Goal: Transaction & Acquisition: Purchase product/service

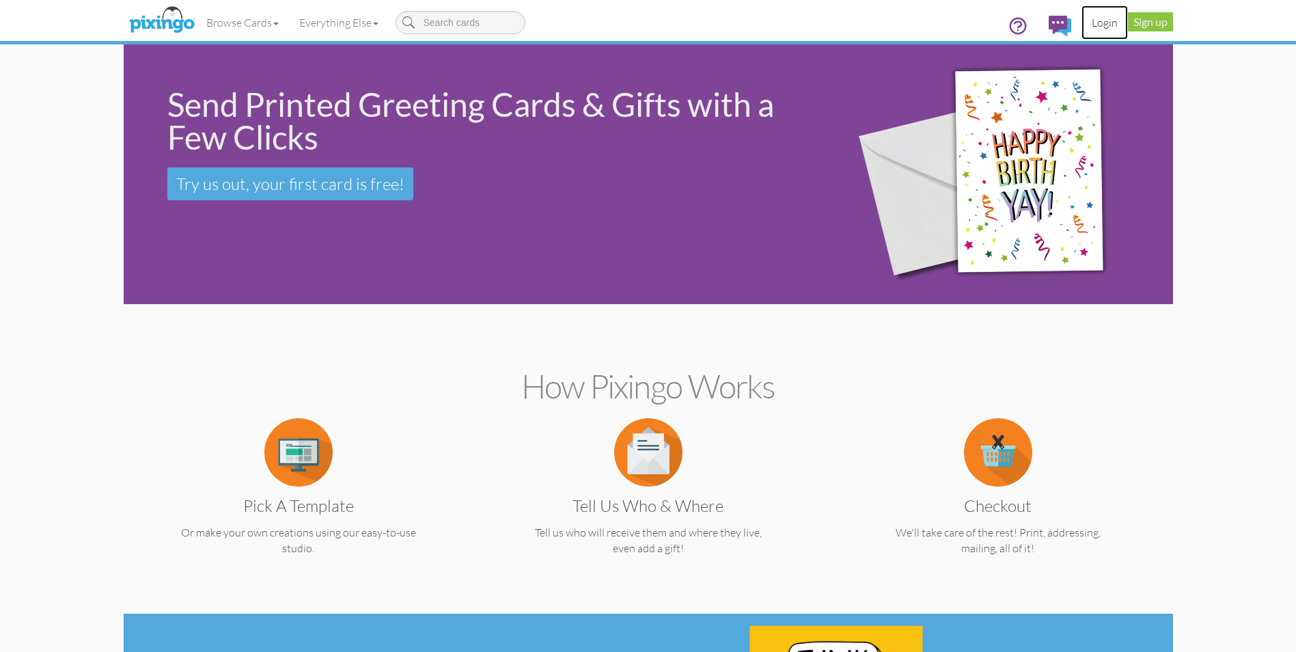
click at [1100, 25] on link "Login" at bounding box center [1104, 22] width 46 height 34
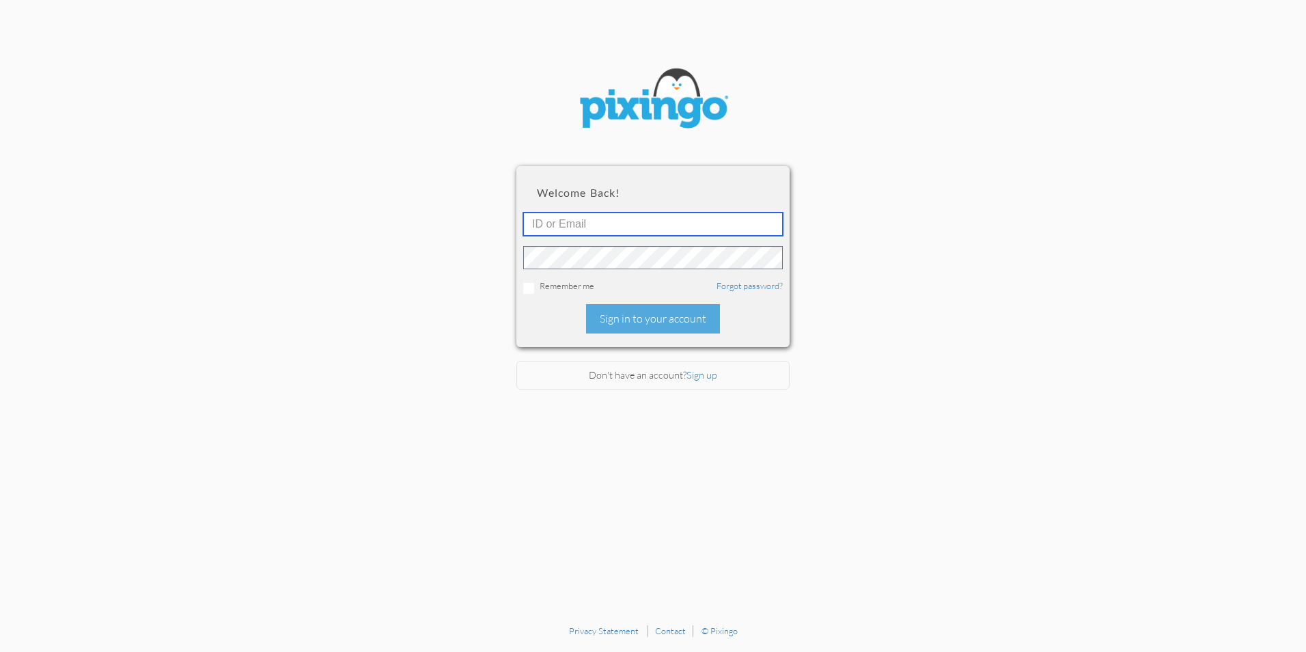
type input "4892"
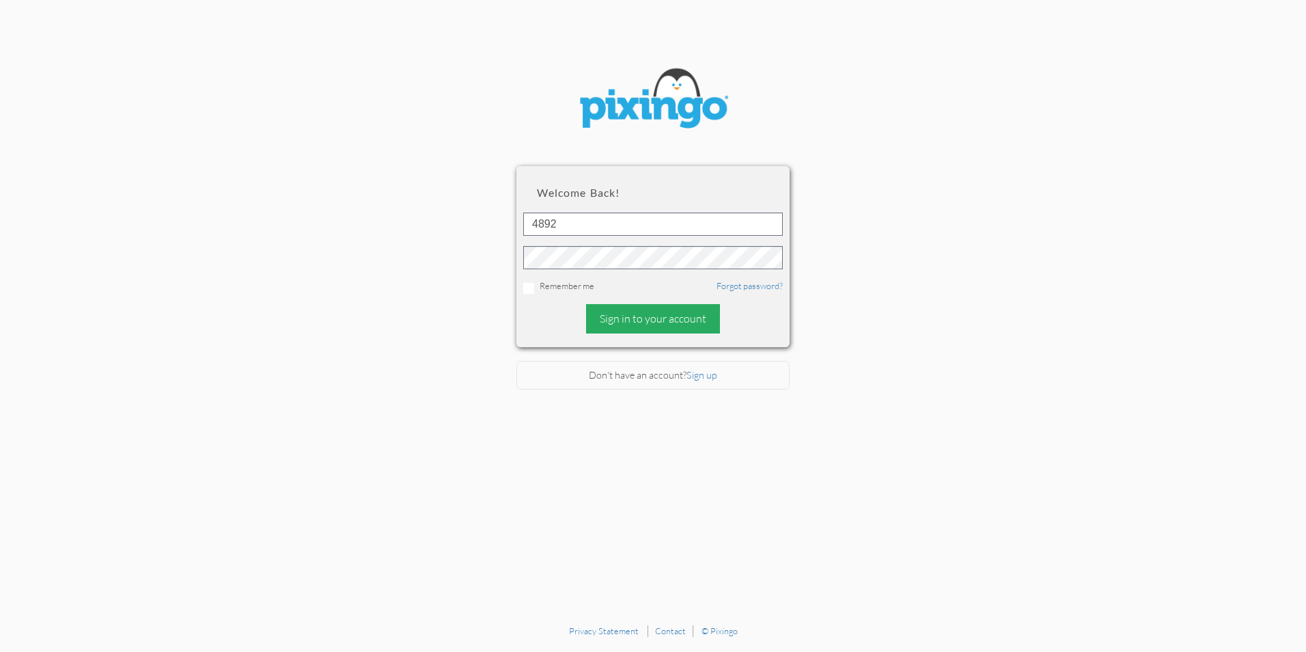
click at [634, 322] on div "Sign in to your account" at bounding box center [653, 318] width 134 height 29
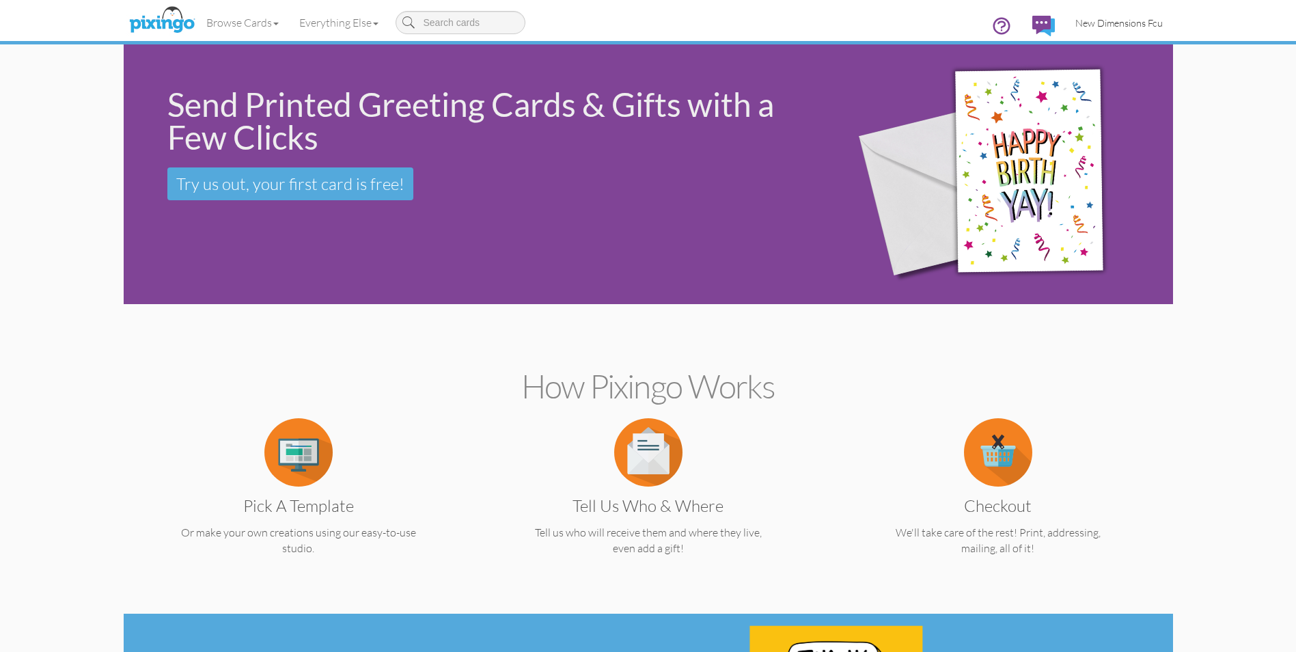
click at [1095, 25] on span "New Dimensions Fcu" at bounding box center [1118, 23] width 87 height 12
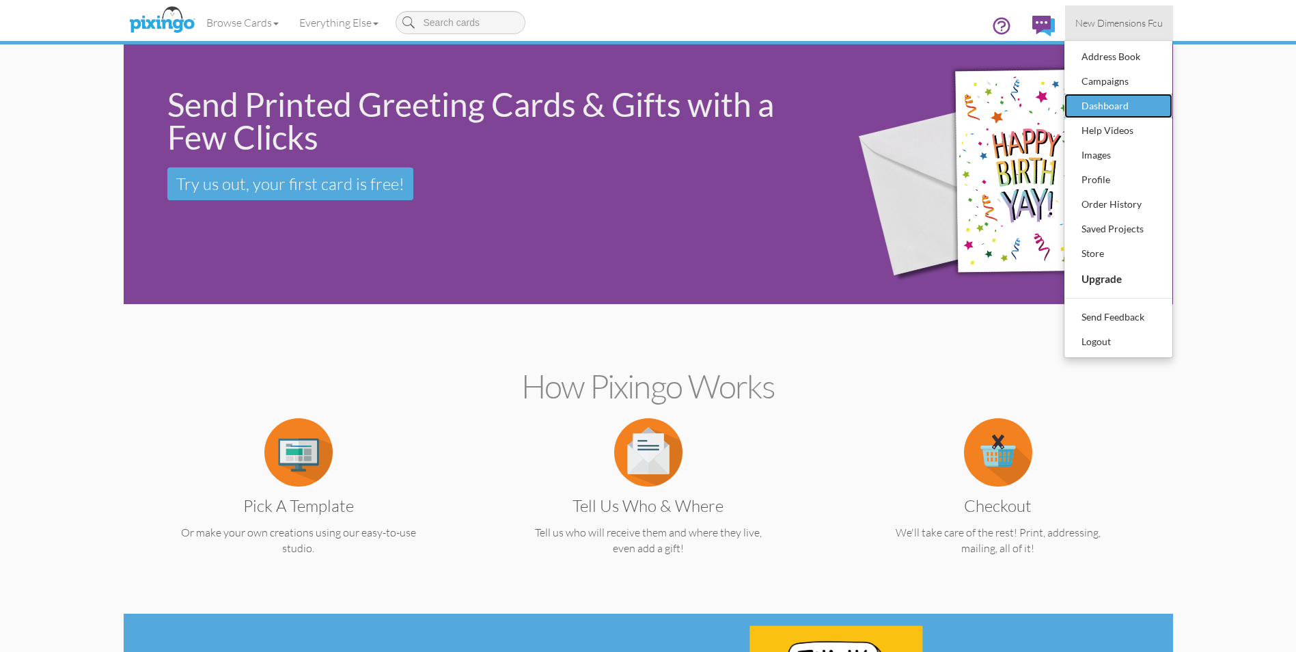
click at [1126, 103] on div "Dashboard" at bounding box center [1118, 106] width 81 height 20
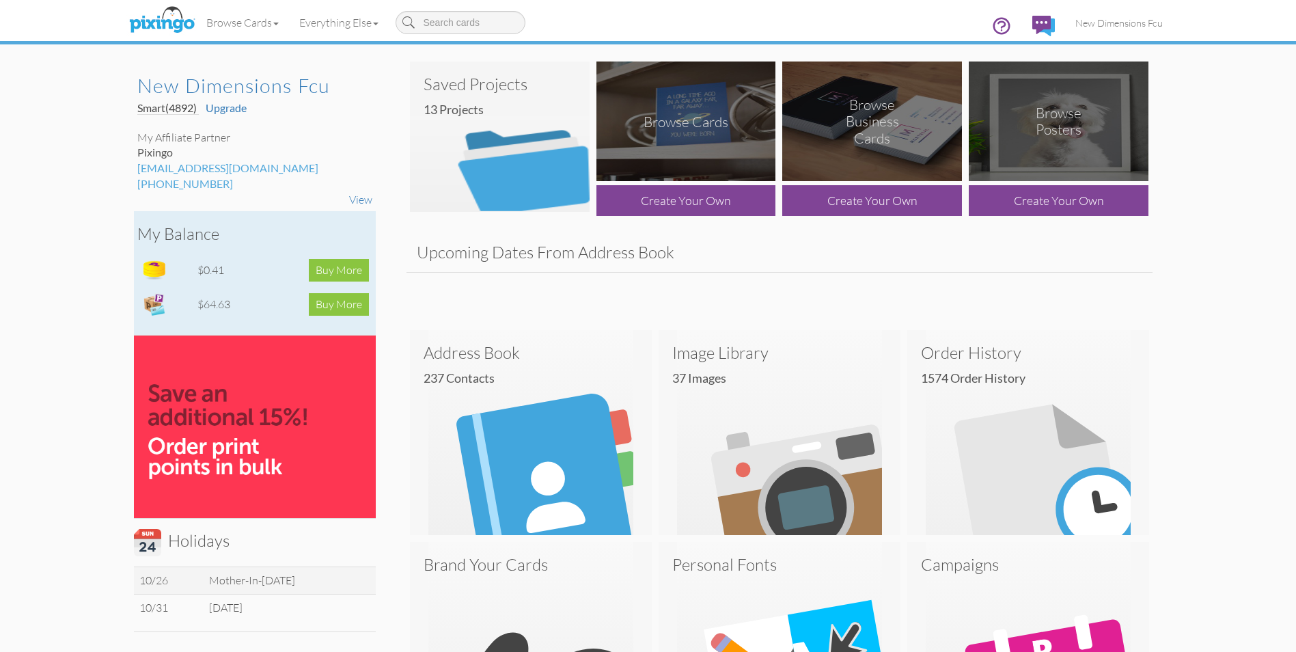
click at [265, 263] on td "Buy More" at bounding box center [316, 270] width 112 height 34
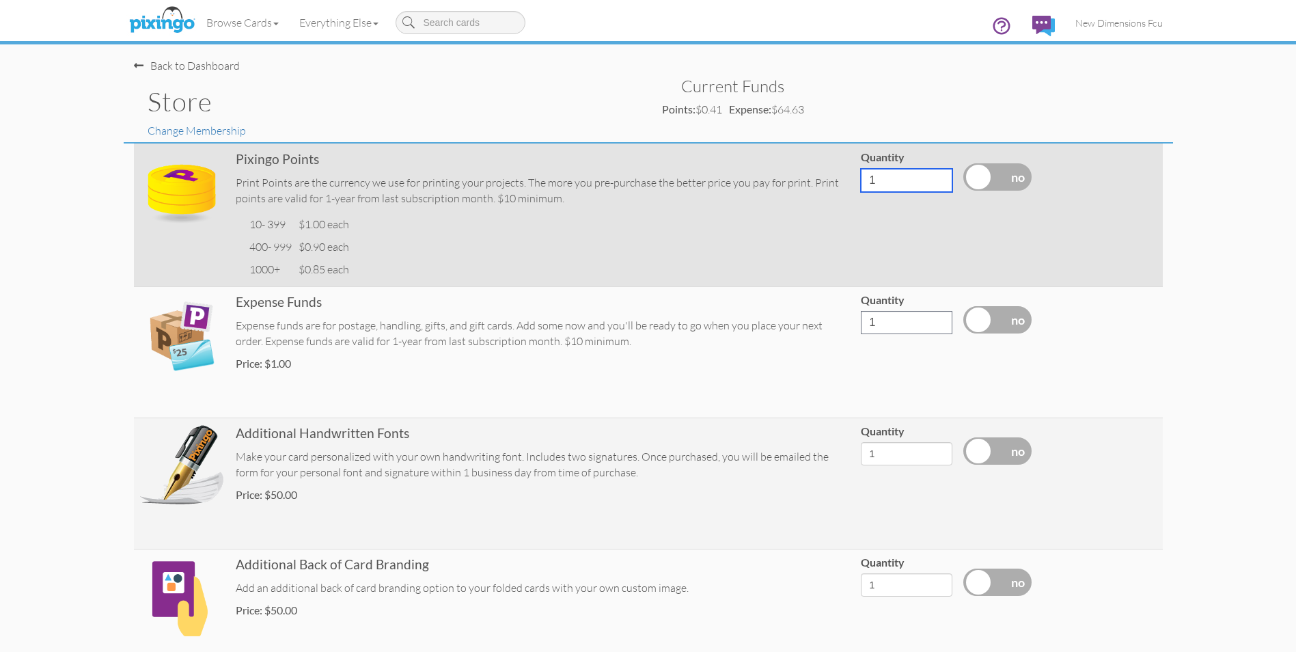
drag, startPoint x: 911, startPoint y: 181, endPoint x: 836, endPoint y: 180, distance: 74.5
click at [836, 180] on tr "Pixingo Points Print Points are the currency we use for printing your projects.…" at bounding box center [648, 214] width 1029 height 143
type input "200"
click at [1023, 176] on label at bounding box center [997, 176] width 68 height 27
click at [0, 0] on input "checkbox" at bounding box center [0, 0] width 0 height 0
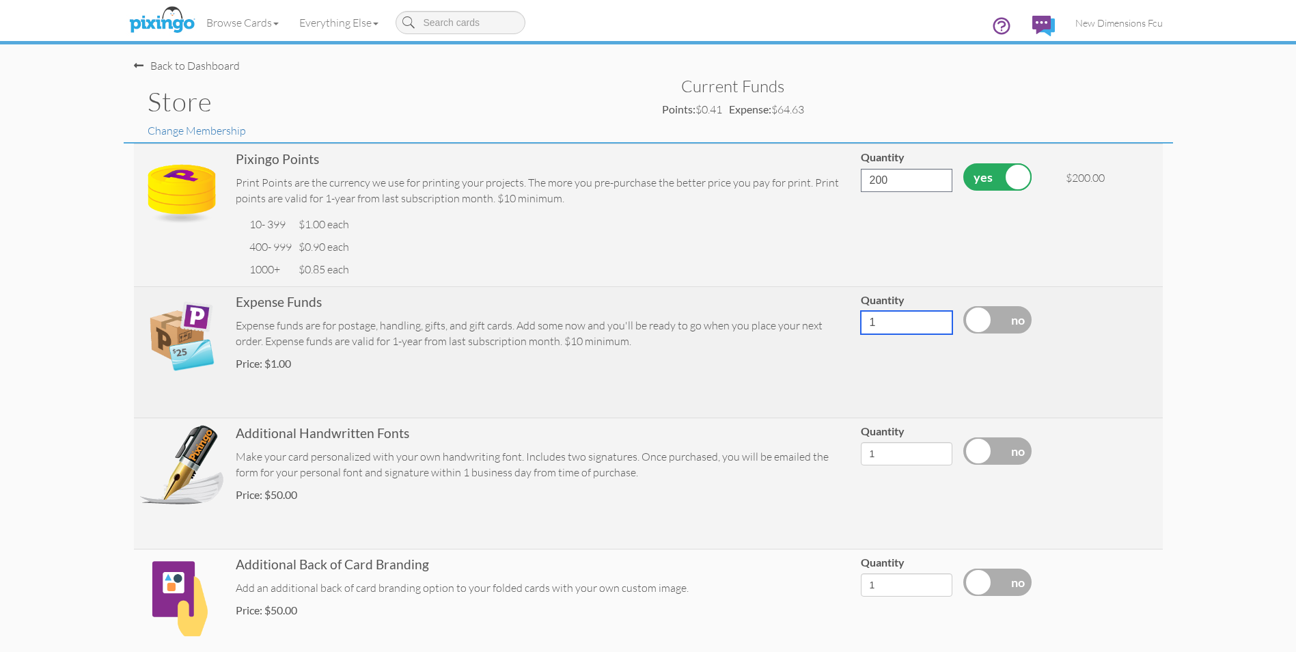
drag, startPoint x: 883, startPoint y: 326, endPoint x: 852, endPoint y: 324, distance: 30.8
click at [856, 327] on td "Quantity 1" at bounding box center [906, 351] width 102 height 131
type input "200"
click at [1019, 318] on label at bounding box center [997, 319] width 68 height 27
click at [0, 0] on input "checkbox" at bounding box center [0, 0] width 0 height 0
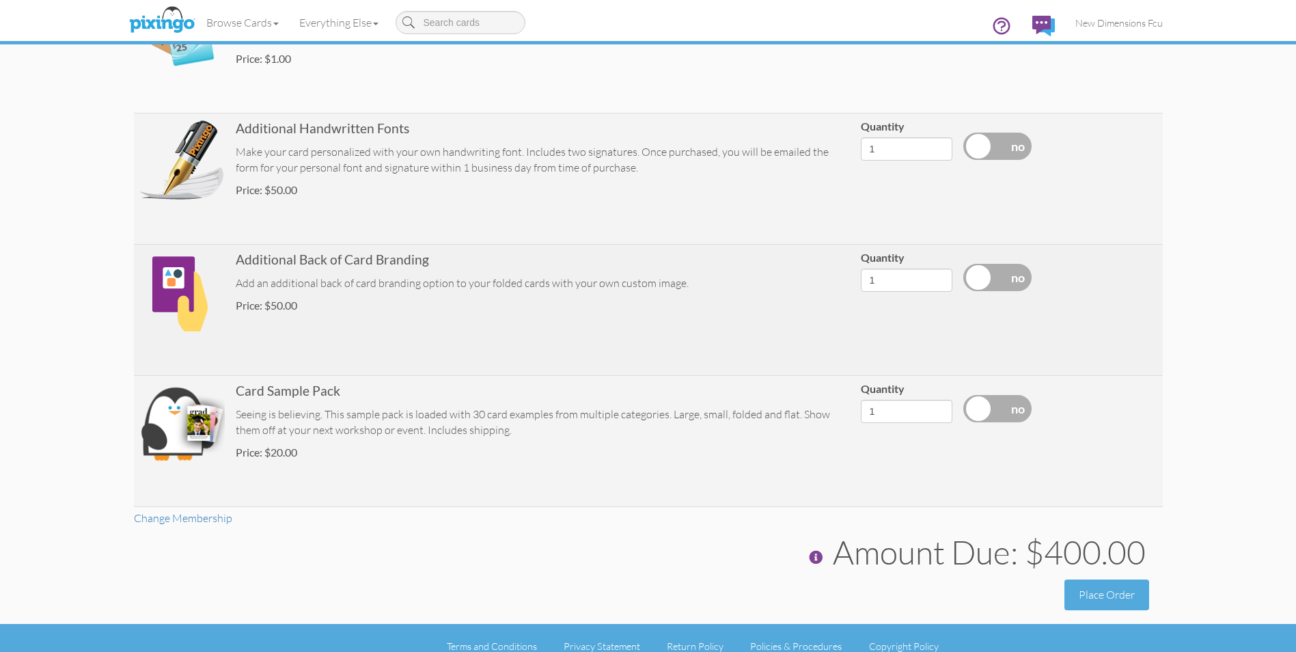
scroll to position [321, 0]
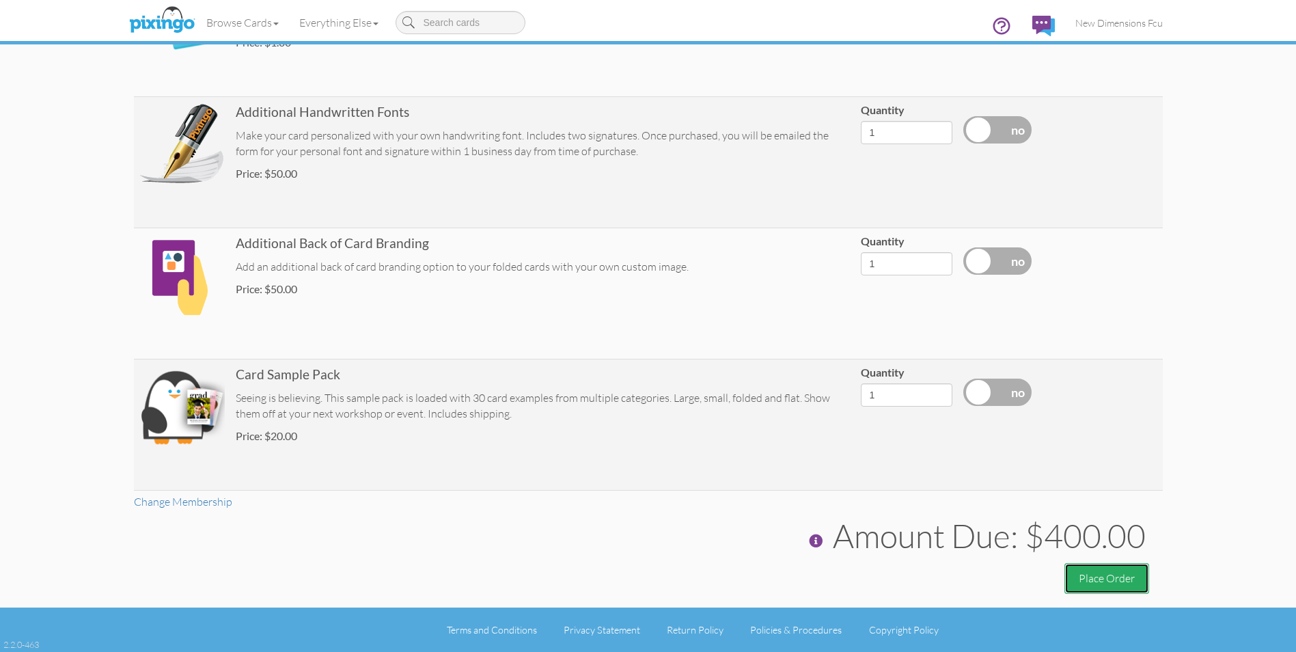
click at [1111, 580] on button "Place Order" at bounding box center [1106, 578] width 85 height 31
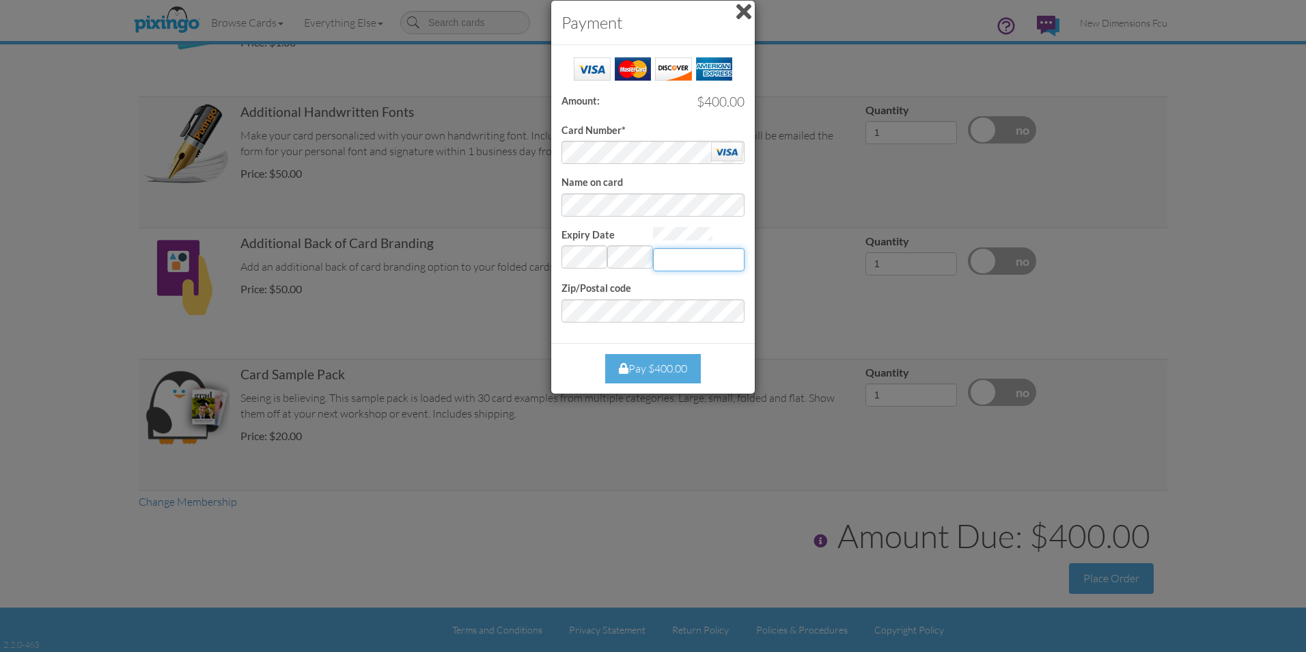
click at [710, 253] on input "Expiry Date" at bounding box center [699, 259] width 92 height 23
type input "161"
click at [665, 369] on div "Pay $400.00" at bounding box center [653, 368] width 96 height 29
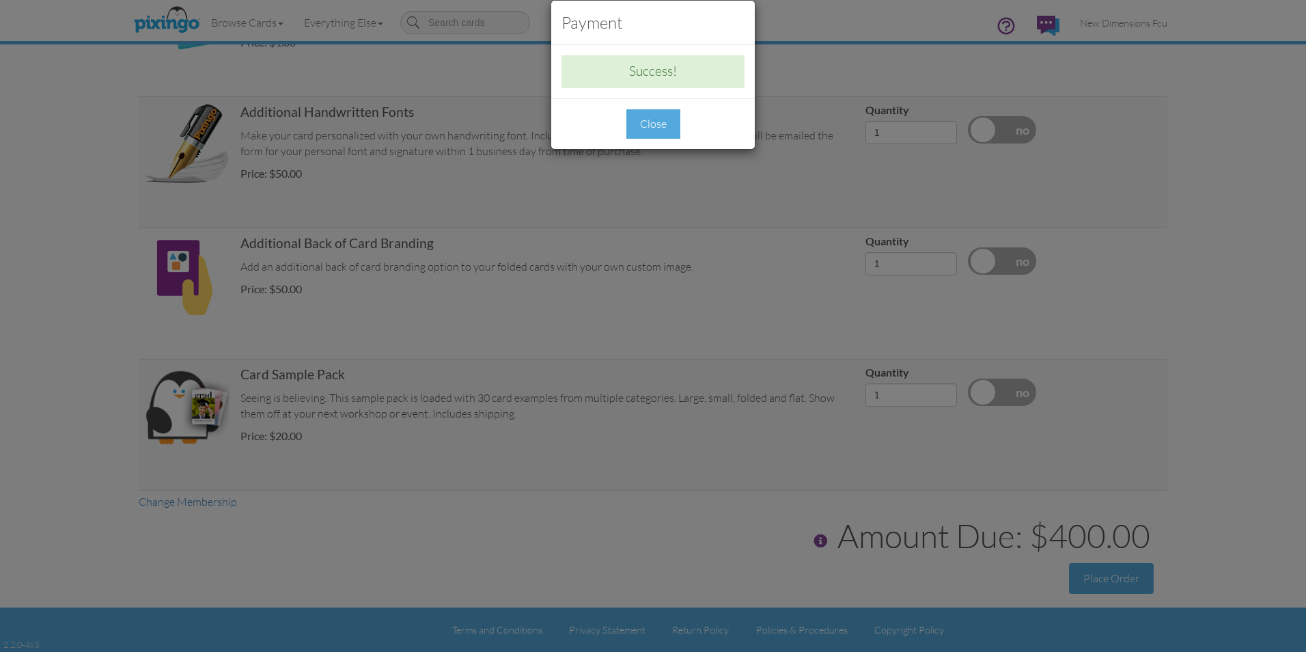
click at [653, 128] on div "Close" at bounding box center [653, 123] width 54 height 29
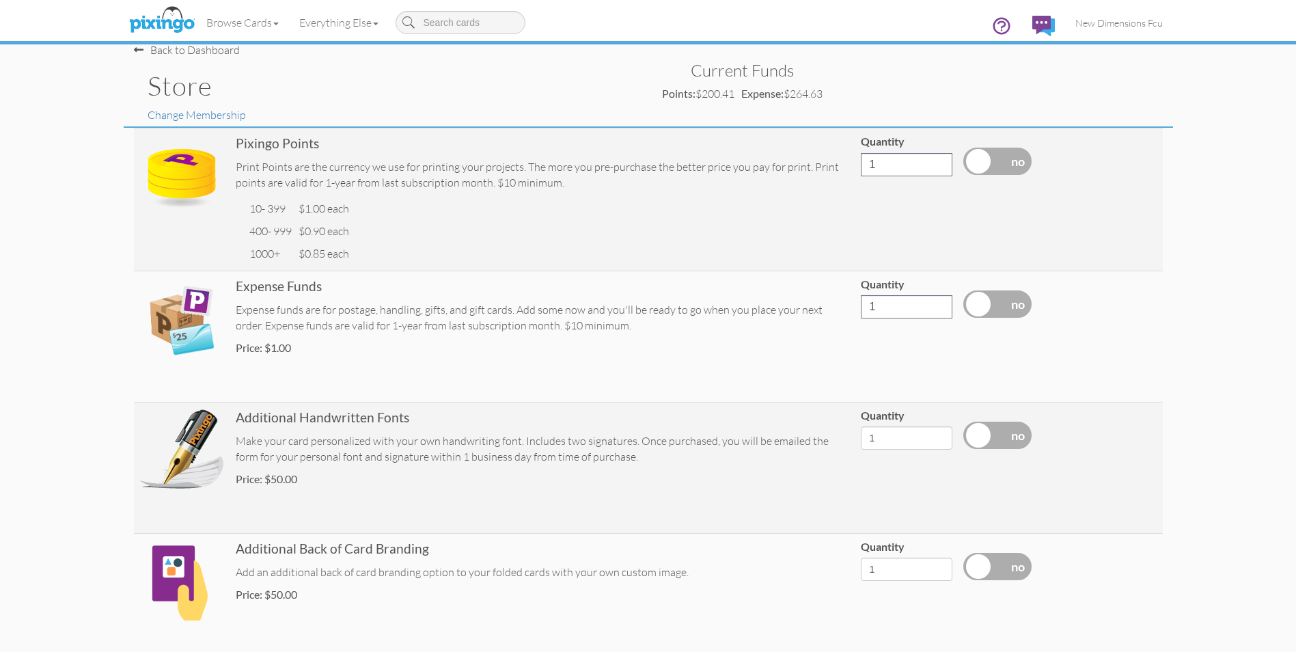
scroll to position [0, 0]
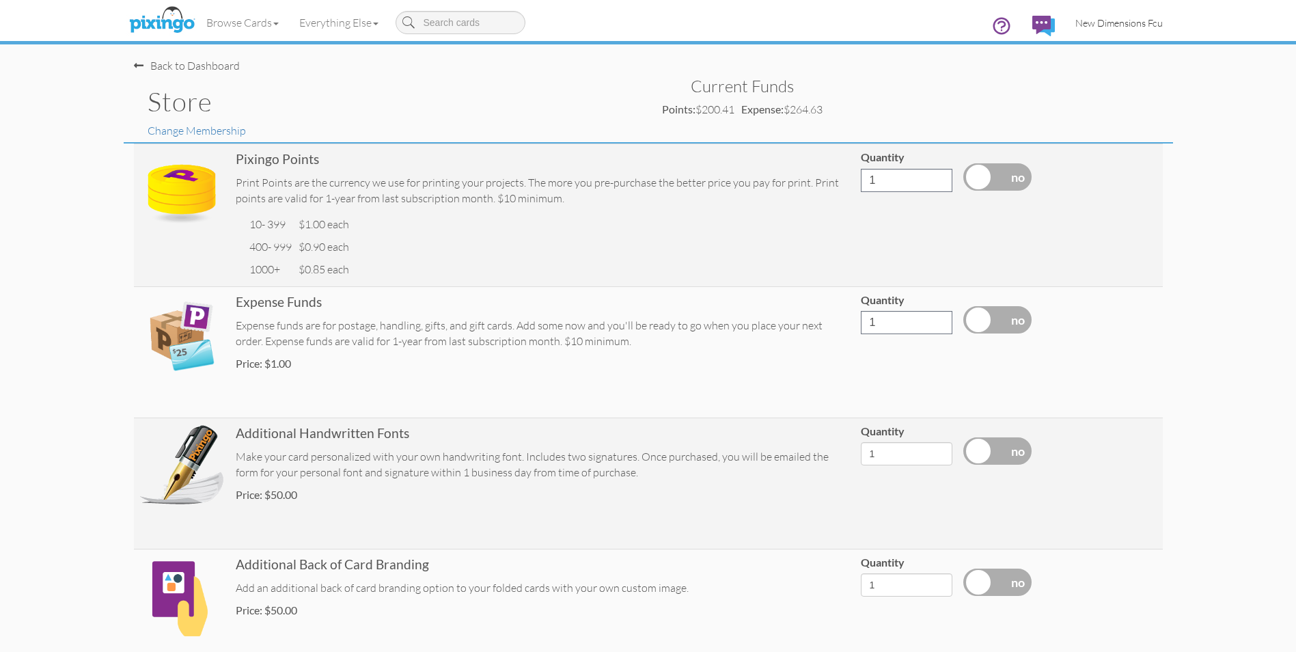
click at [1114, 21] on span "New Dimensions Fcu" at bounding box center [1118, 23] width 87 height 12
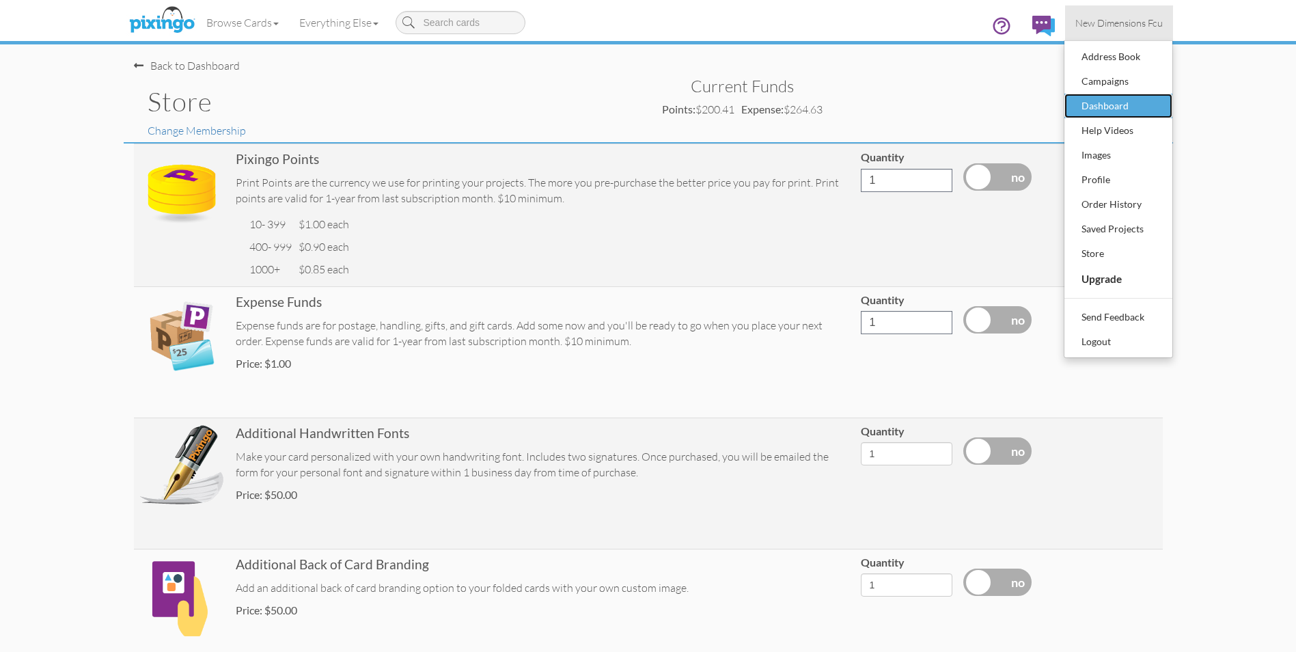
click at [1118, 105] on div "Dashboard" at bounding box center [1118, 106] width 81 height 20
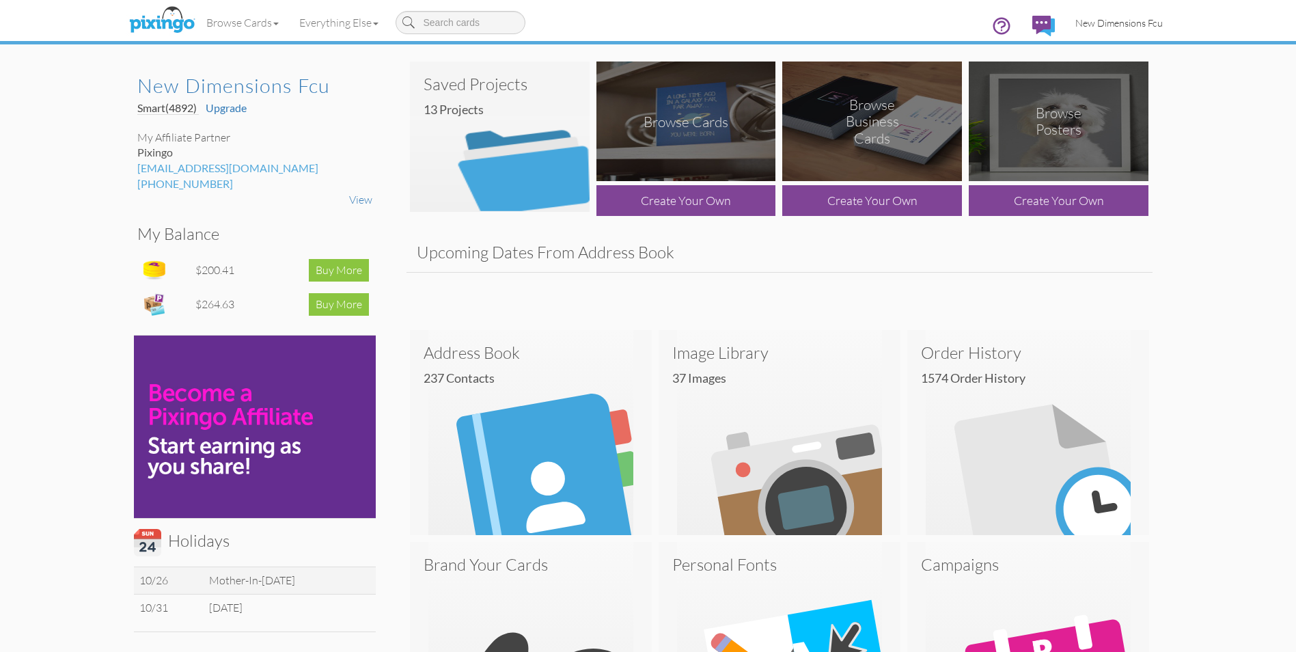
click at [1079, 22] on span "New Dimensions Fcu" at bounding box center [1118, 23] width 87 height 12
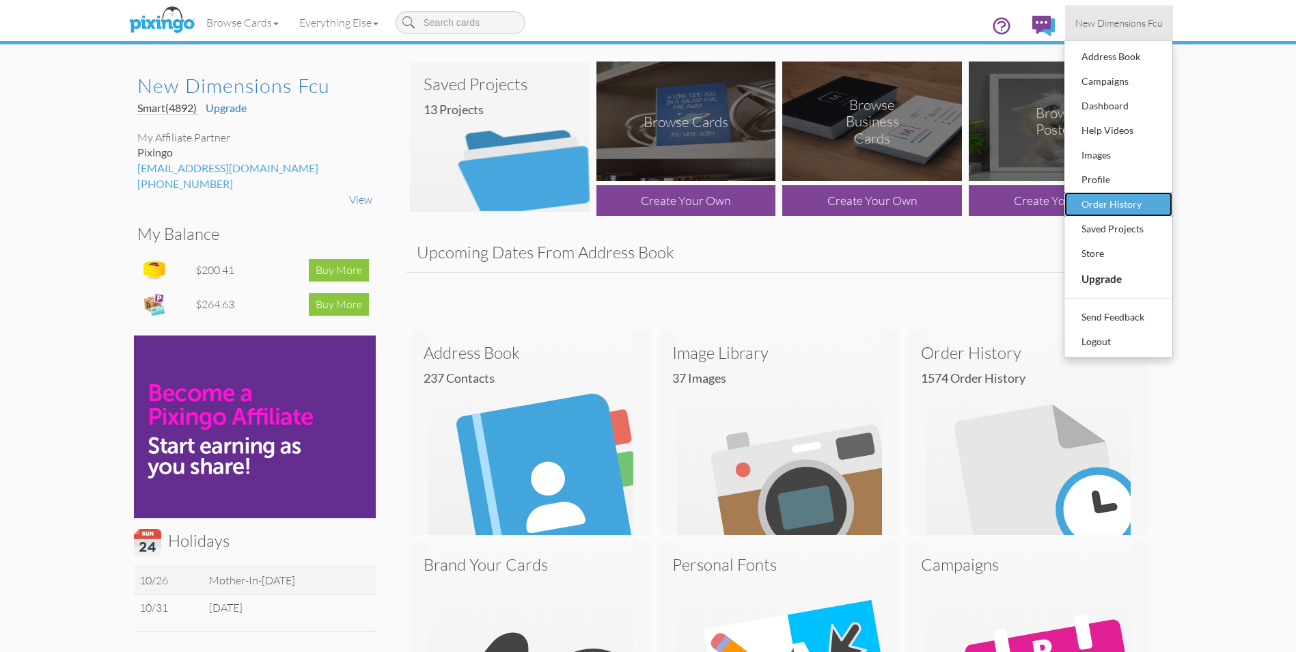
click at [1127, 198] on div "Order History" at bounding box center [1118, 204] width 81 height 20
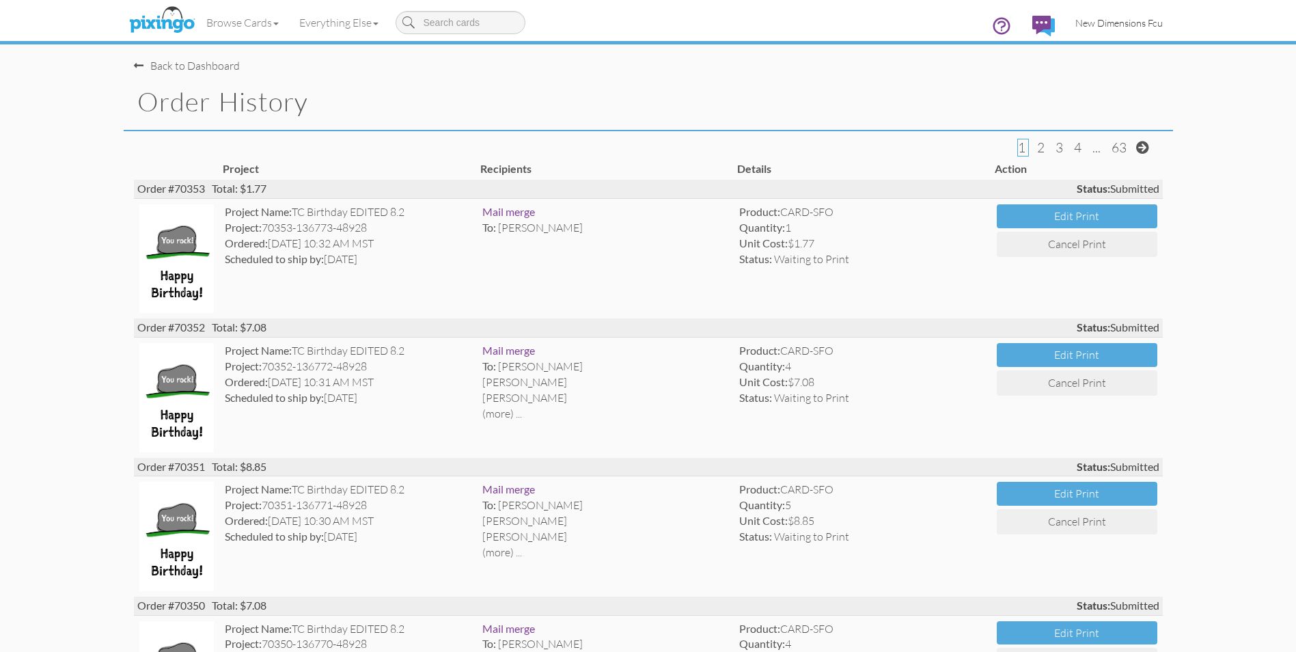
click at [1129, 21] on span "New Dimensions Fcu" at bounding box center [1118, 23] width 87 height 12
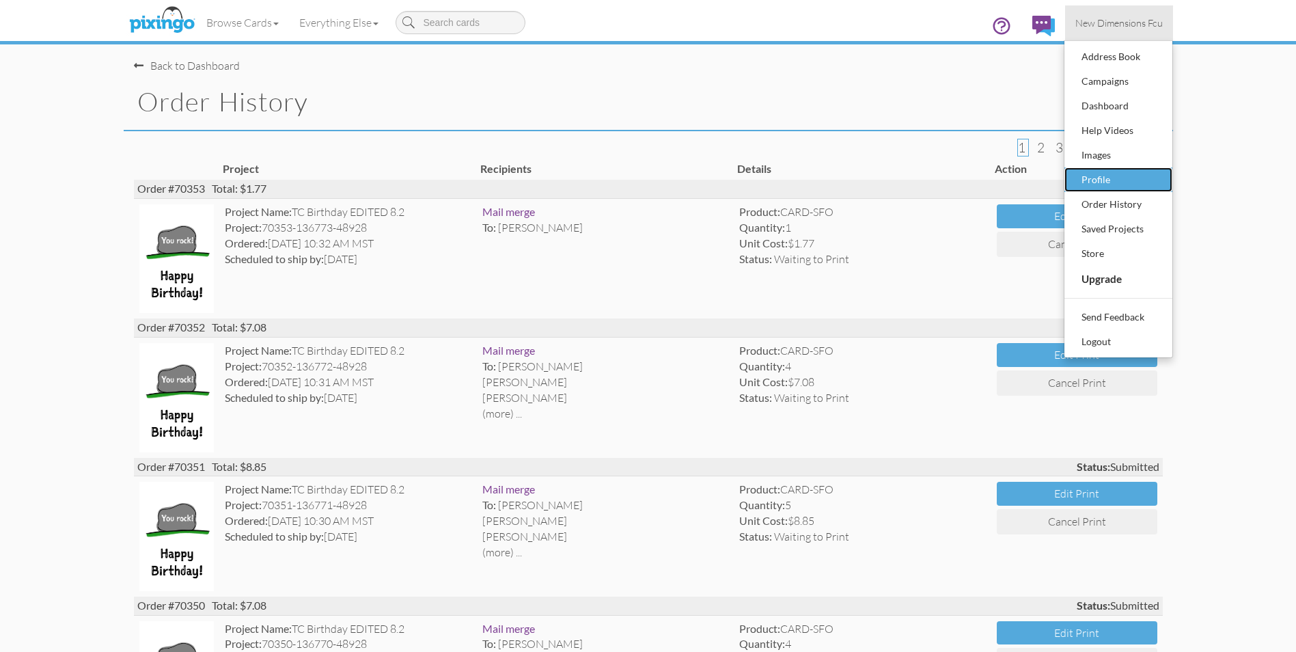
click at [1133, 182] on div "Profile" at bounding box center [1118, 179] width 81 height 20
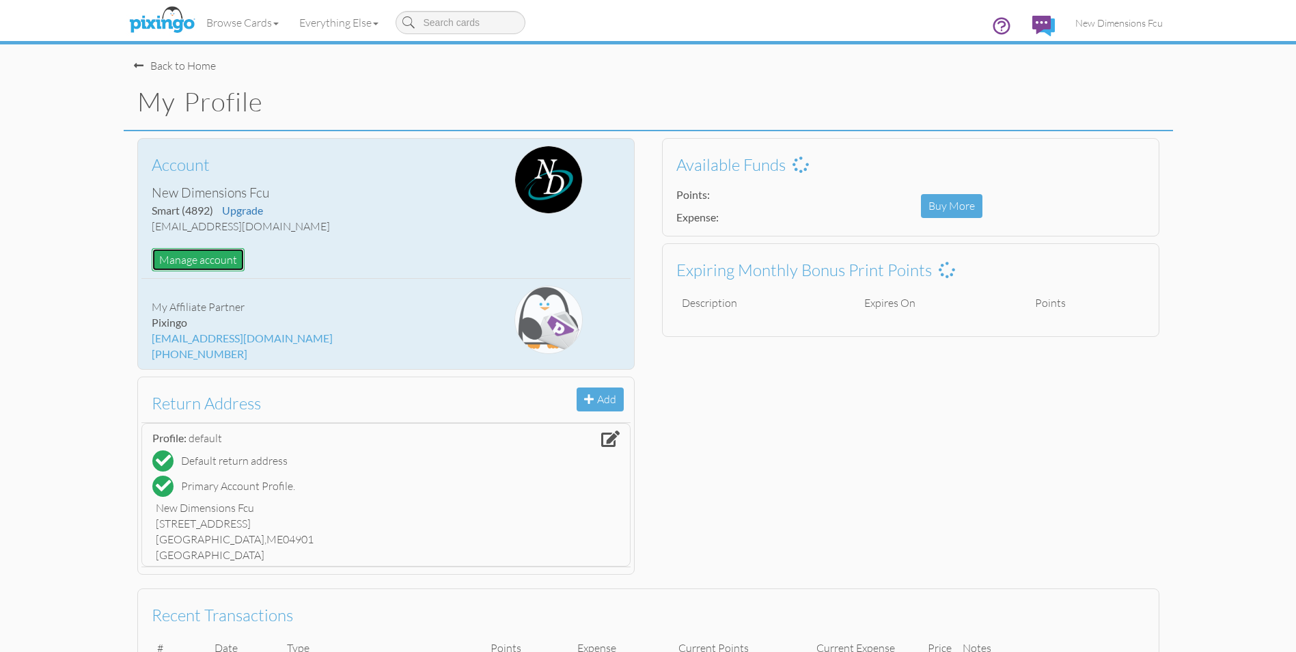
click at [195, 255] on button "Manage account" at bounding box center [198, 260] width 93 height 24
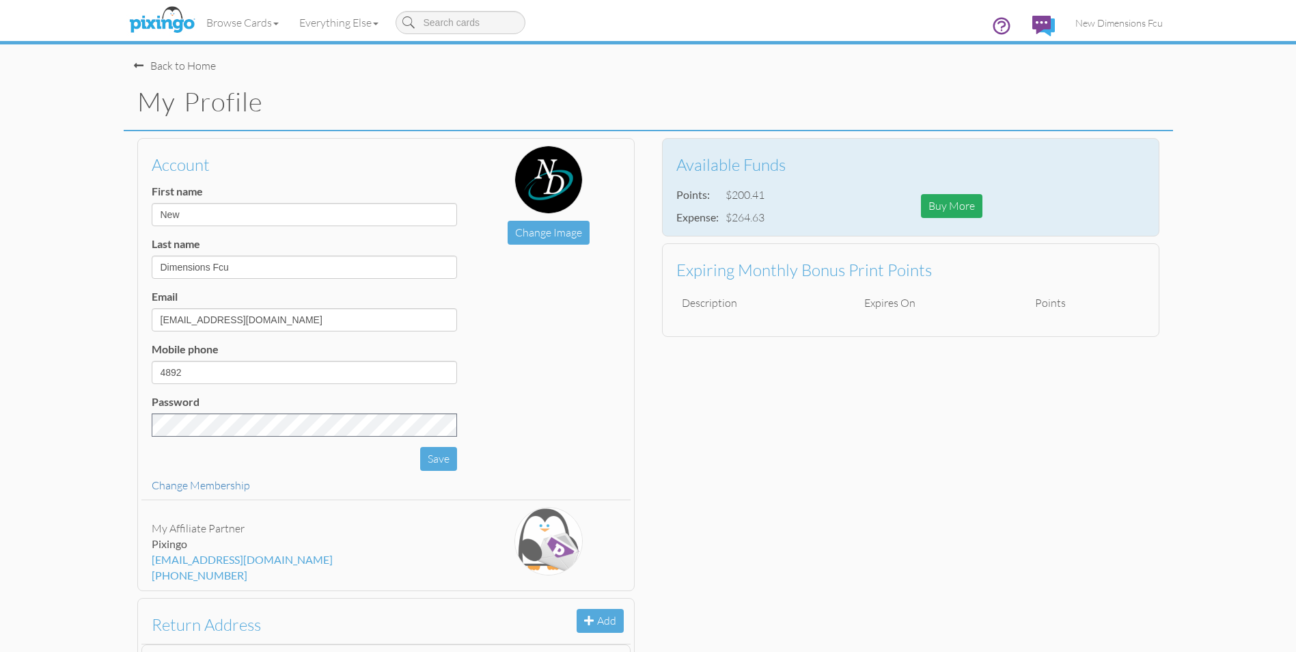
click at [949, 210] on div "Buy More" at bounding box center [951, 206] width 61 height 24
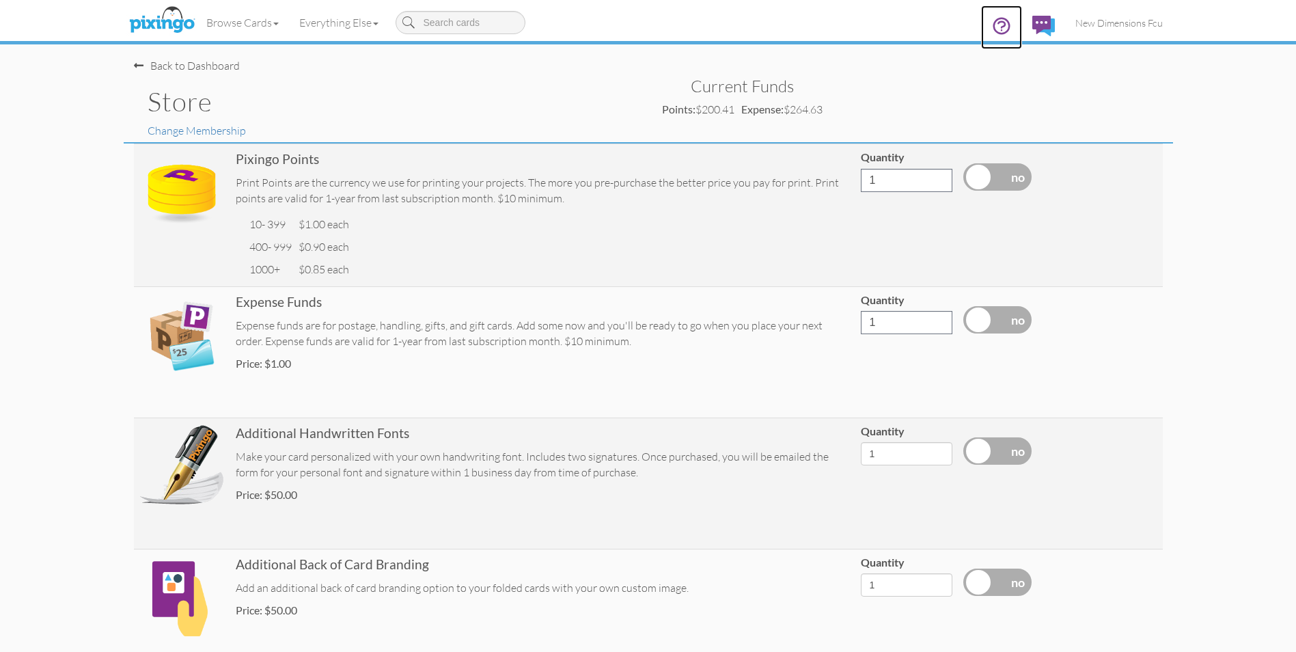
click at [999, 27] on icon at bounding box center [1001, 26] width 20 height 20
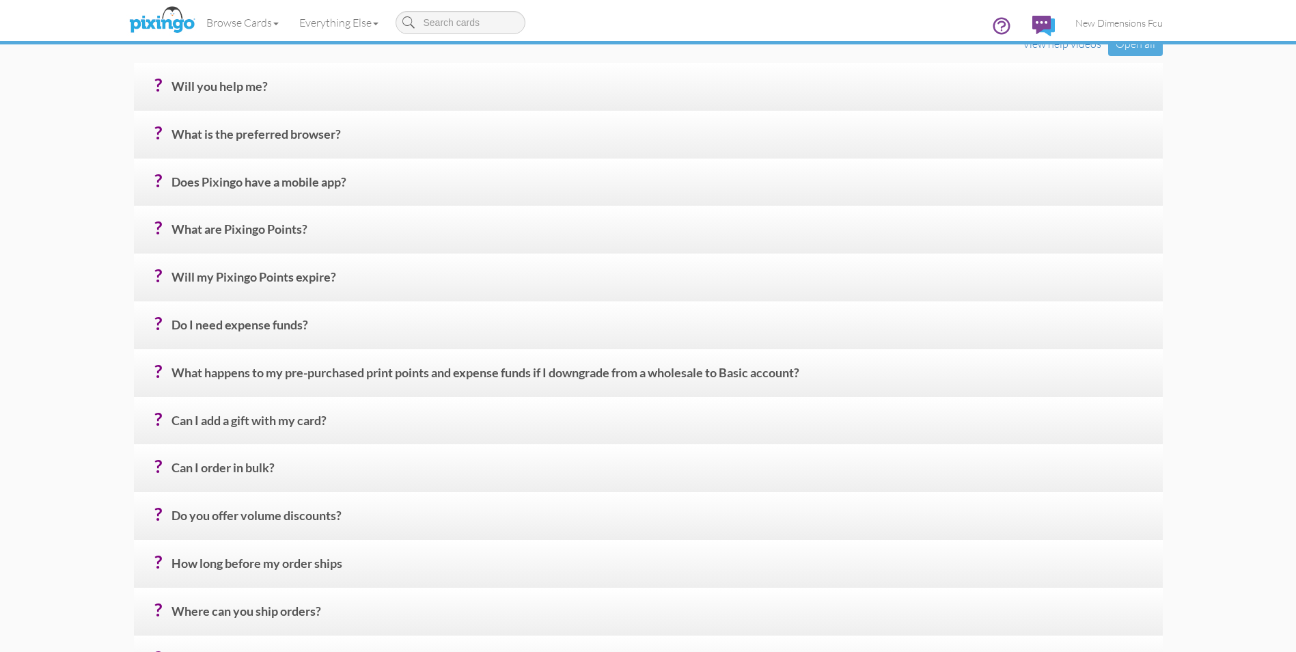
scroll to position [150, 0]
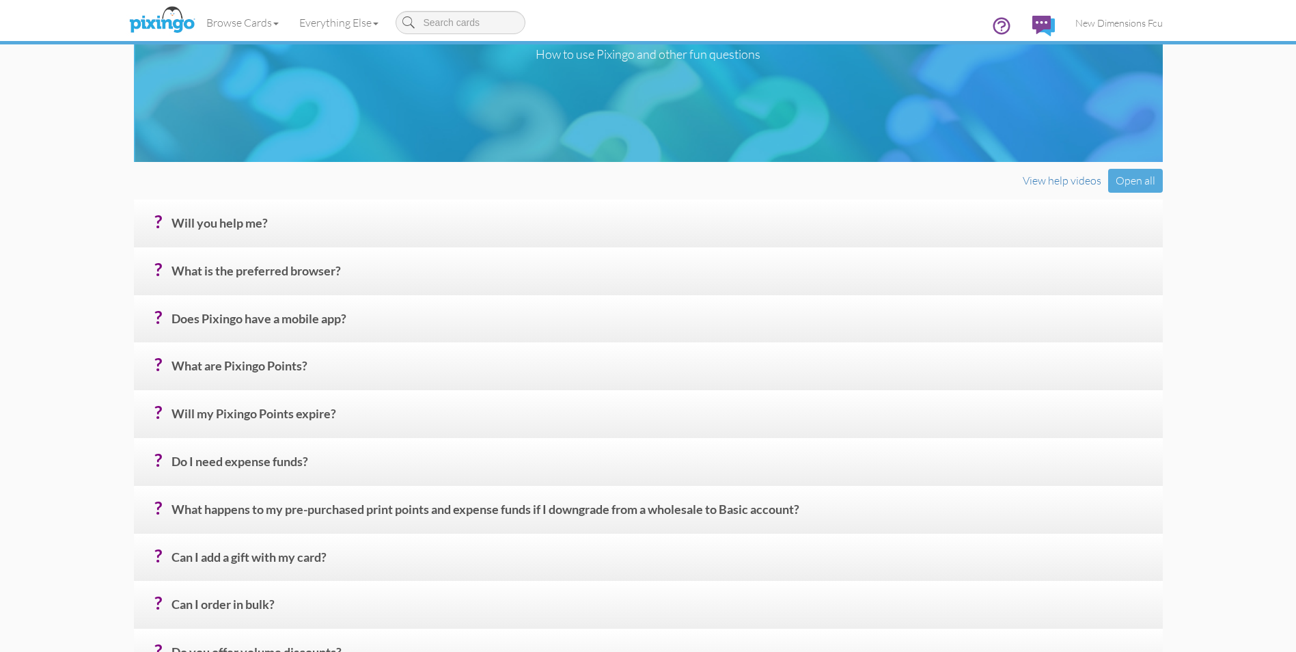
click at [660, 53] on div "Browse Cards Business Accounting Automotive Chiropractor Customer Dental Financ…" at bounding box center [648, 27] width 1029 height 54
click at [445, 25] on input at bounding box center [461, 22] width 130 height 23
type input "c"
type input "e"
type input "credit card on file"
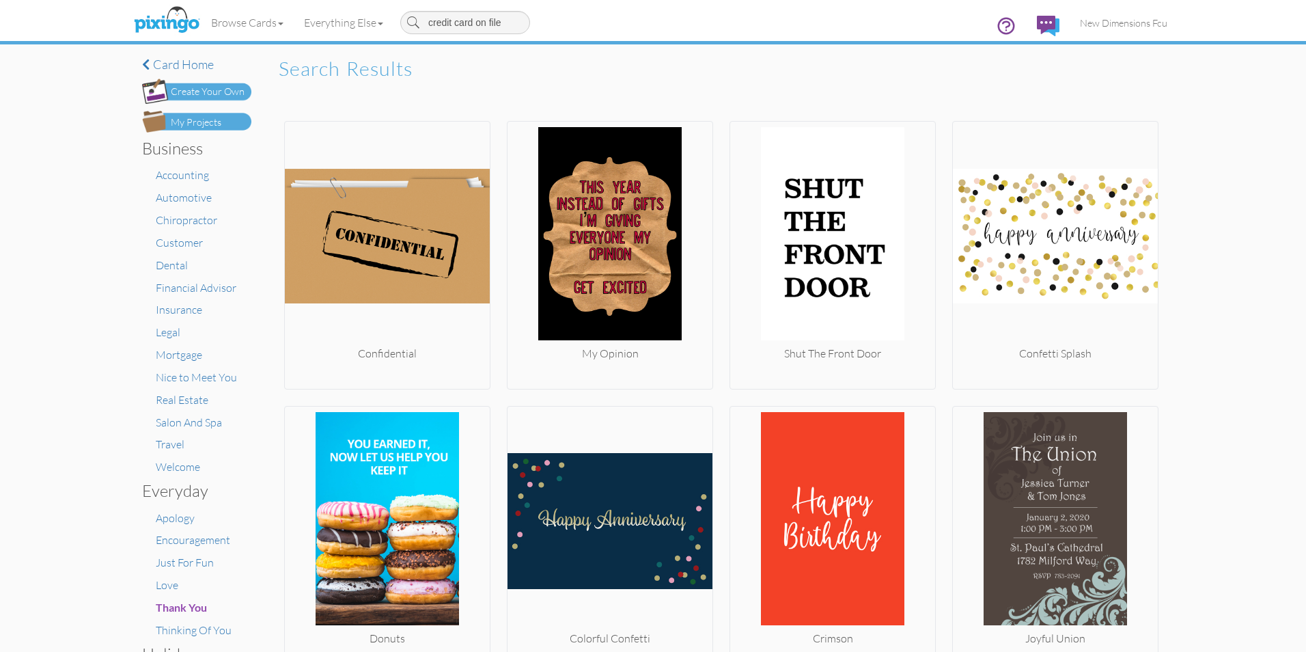
drag, startPoint x: 512, startPoint y: 21, endPoint x: 398, endPoint y: 49, distance: 116.6
click at [404, 27] on div "credit card on file" at bounding box center [464, 22] width 143 height 34
click at [176, 124] on div "My Projects" at bounding box center [196, 122] width 51 height 14
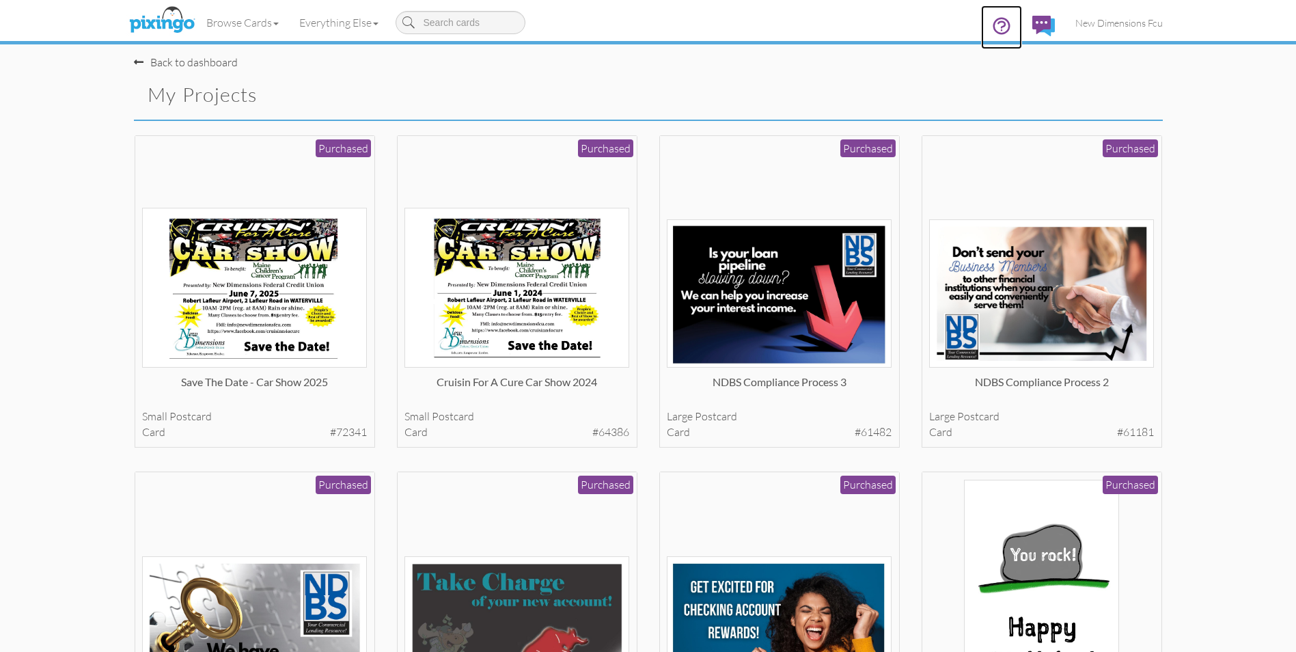
click at [997, 24] on icon at bounding box center [1001, 26] width 20 height 20
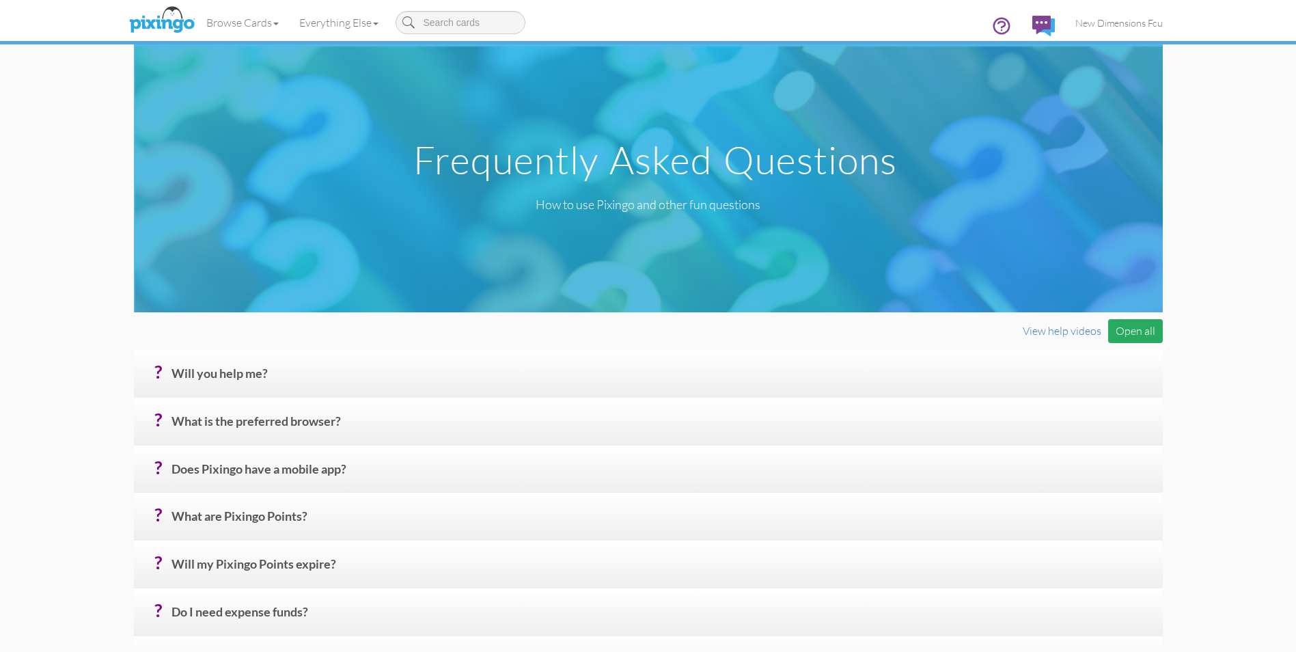
click at [1128, 324] on div "Open all" at bounding box center [1135, 331] width 55 height 24
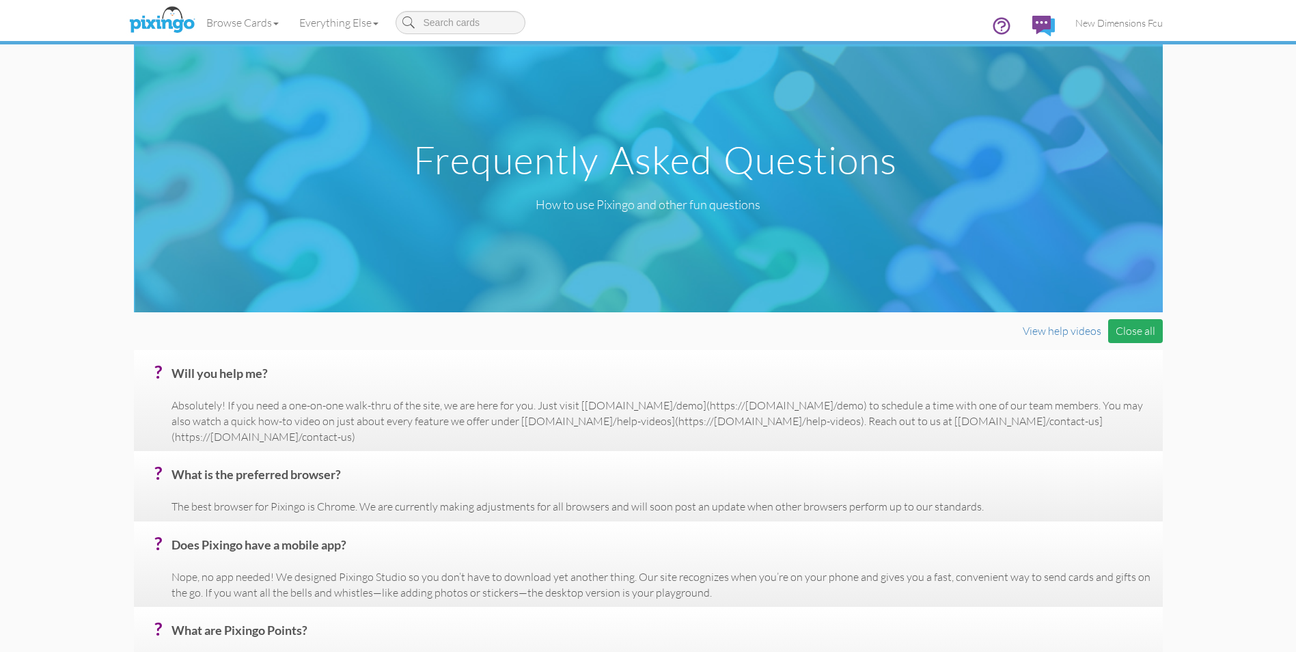
click at [1128, 334] on div "Close all" at bounding box center [1135, 331] width 55 height 24
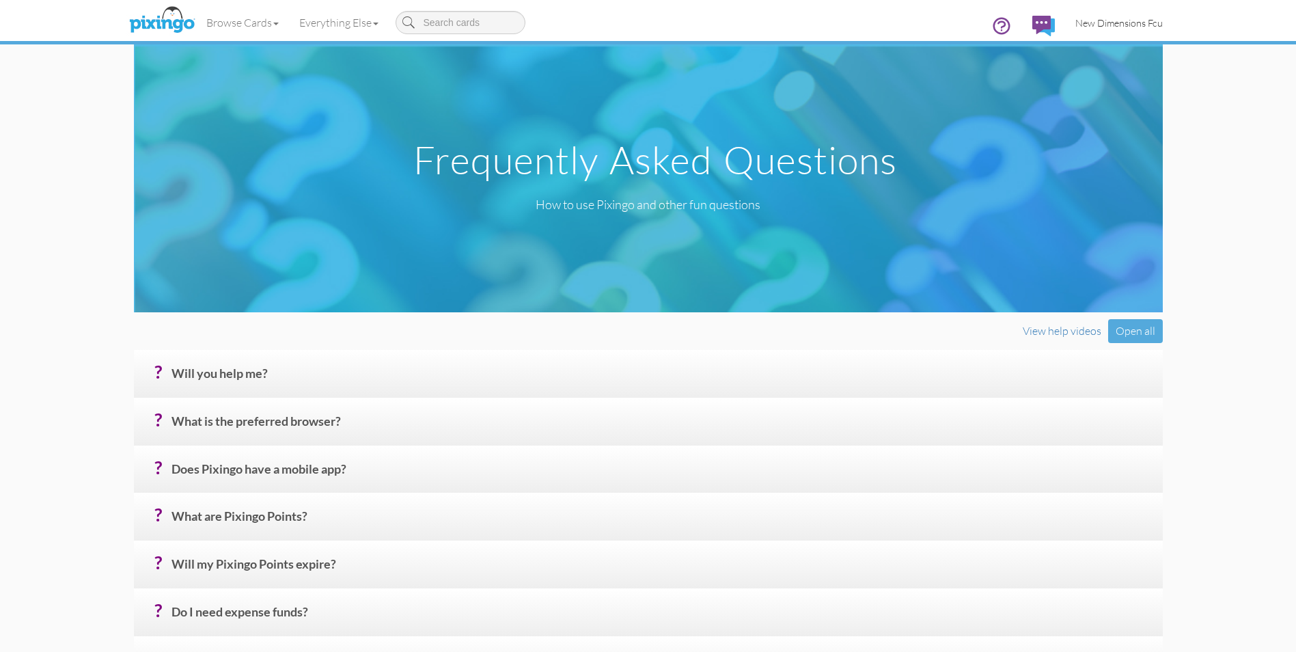
click at [1148, 23] on span "New Dimensions Fcu" at bounding box center [1118, 23] width 87 height 12
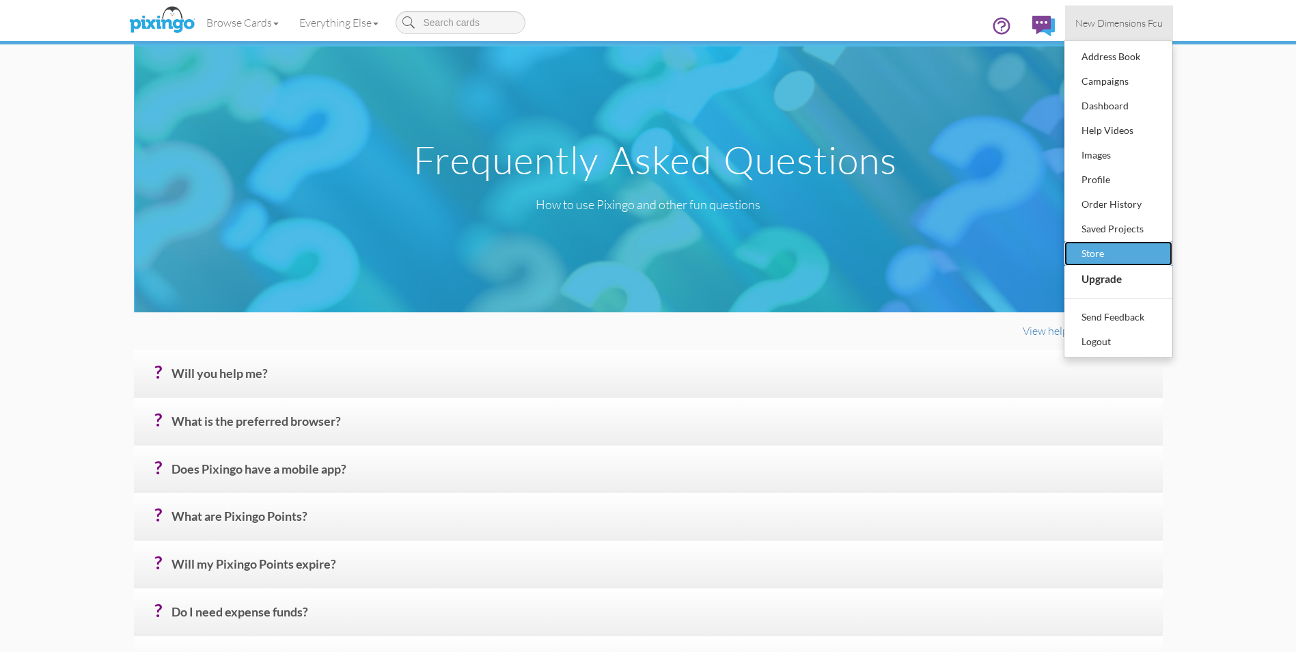
click at [1103, 255] on div "Store" at bounding box center [1118, 253] width 81 height 20
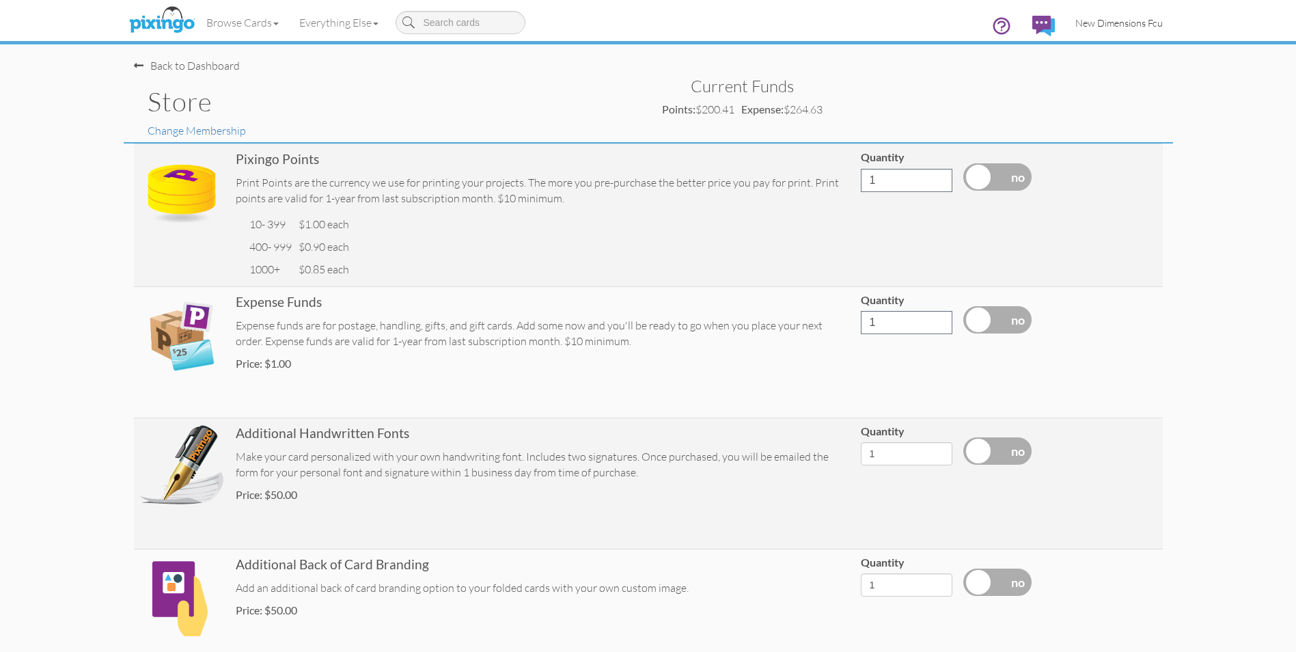
click at [1148, 25] on span "New Dimensions Fcu" at bounding box center [1118, 23] width 87 height 12
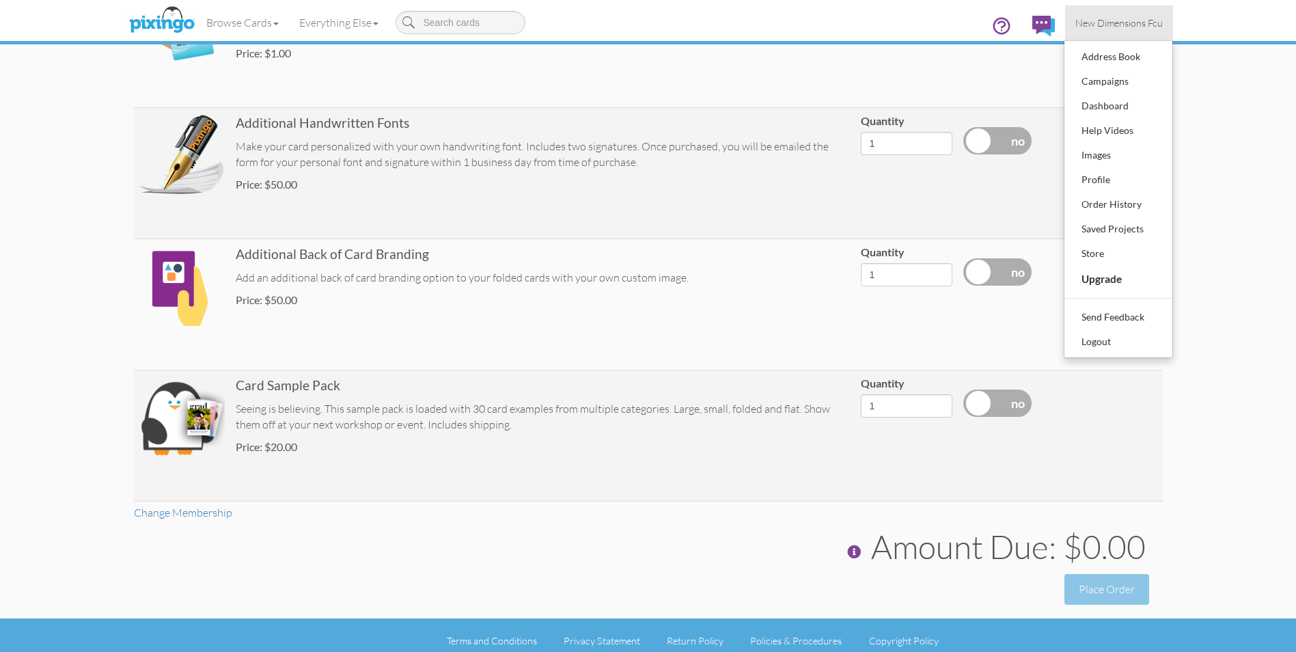
scroll to position [321, 0]
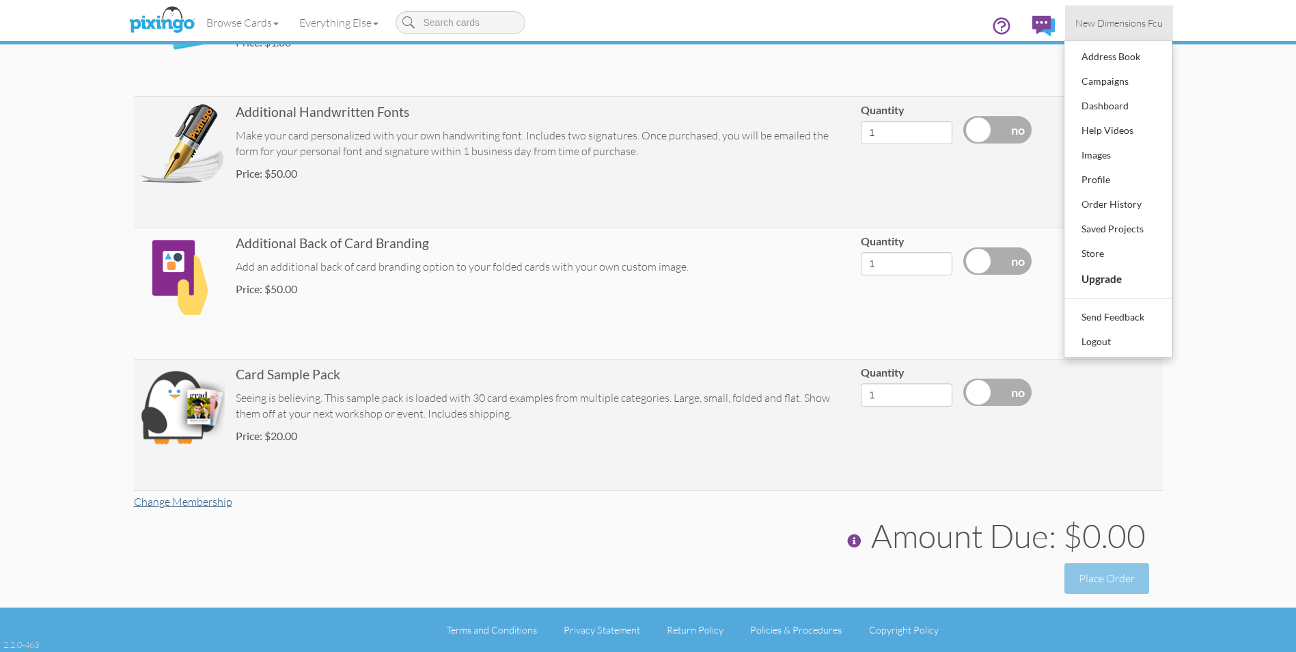
click at [200, 501] on link "Change Membership" at bounding box center [183, 502] width 98 height 14
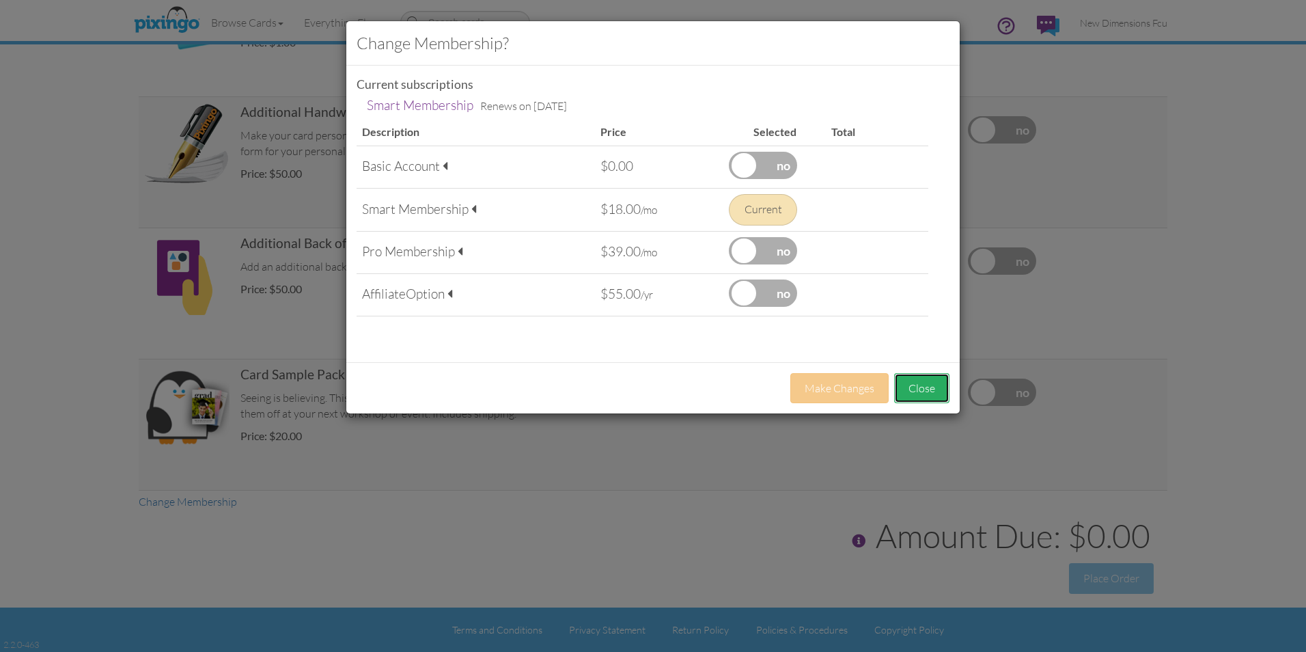
click at [939, 391] on button "Close" at bounding box center [921, 388] width 55 height 31
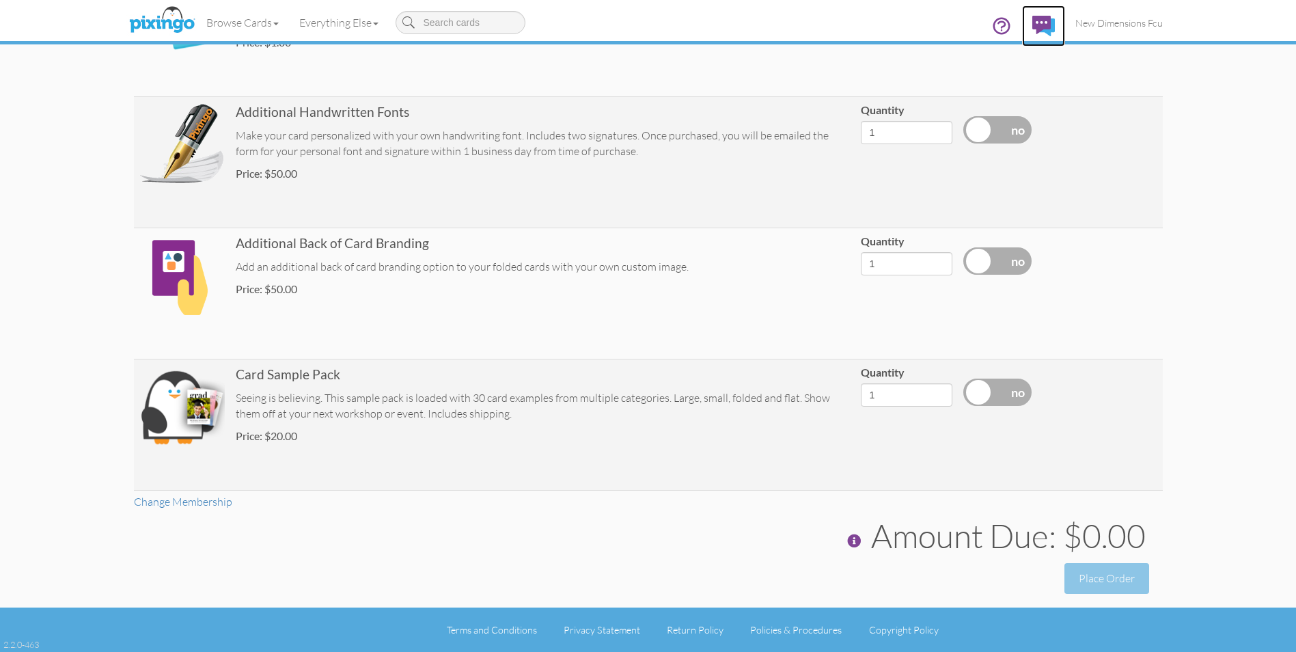
click at [1042, 27] on img at bounding box center [1043, 26] width 23 height 20
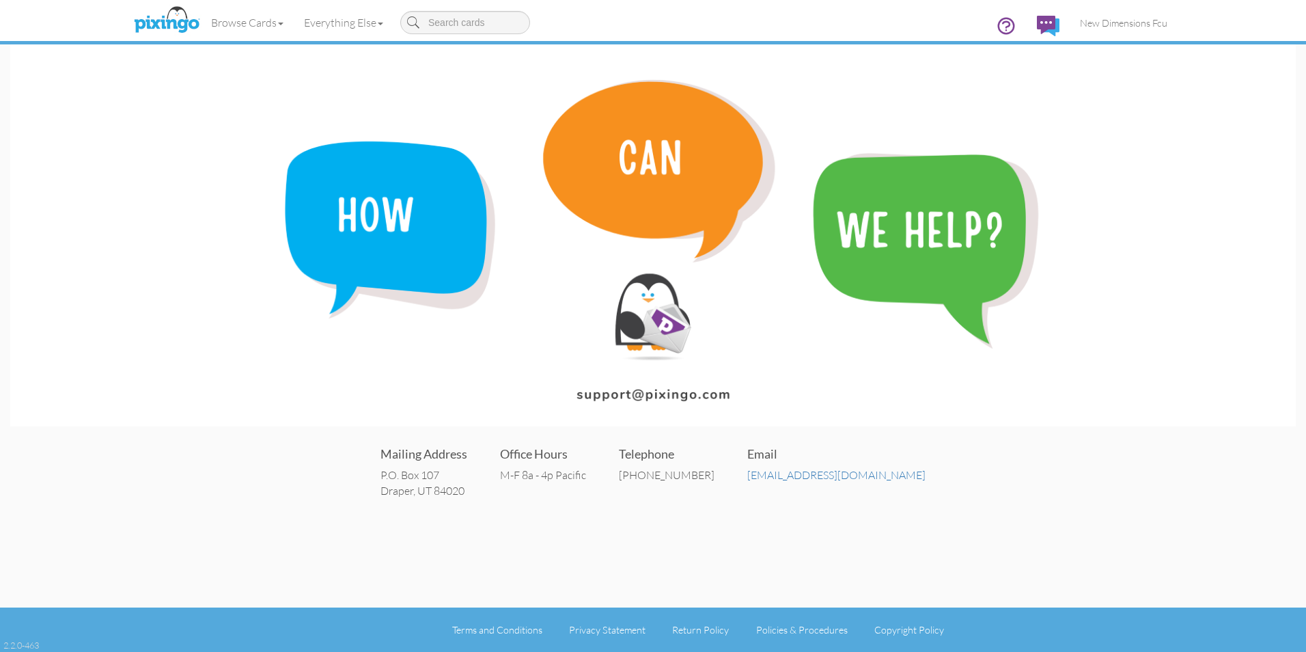
click at [655, 193] on img at bounding box center [653, 235] width 1286 height 382
click at [1109, 20] on span "New Dimensions Fcu" at bounding box center [1123, 23] width 87 height 12
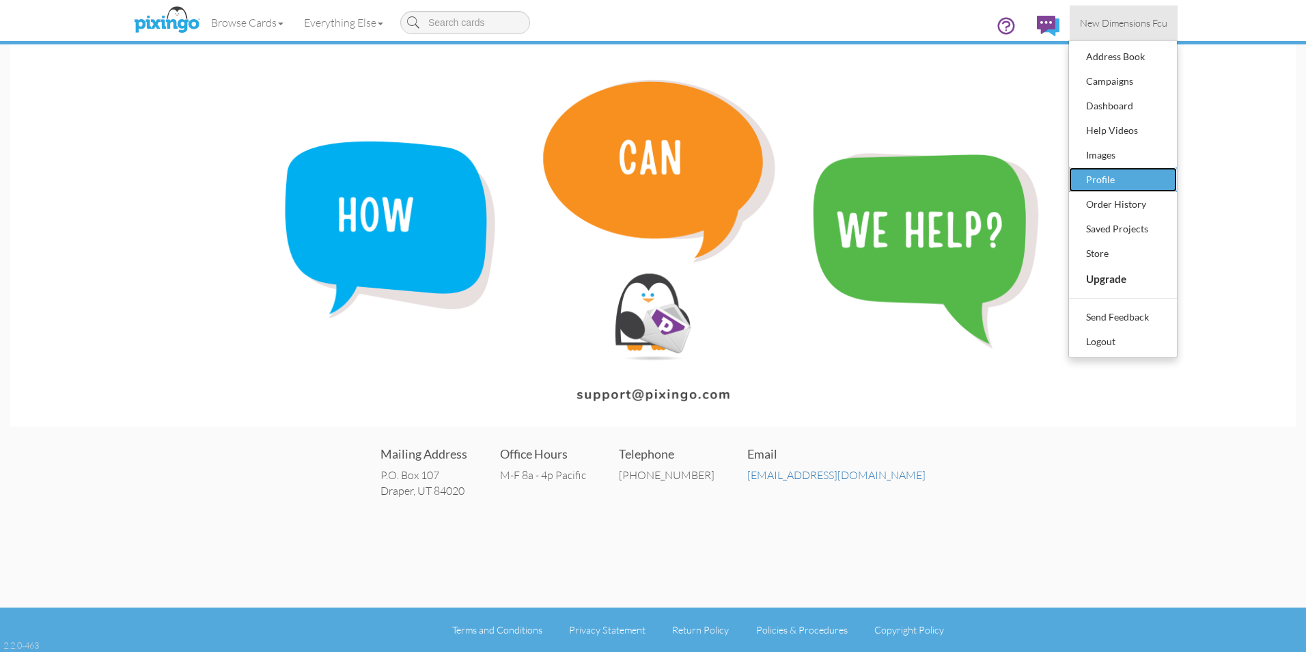
click at [1101, 178] on div "Profile" at bounding box center [1123, 179] width 81 height 20
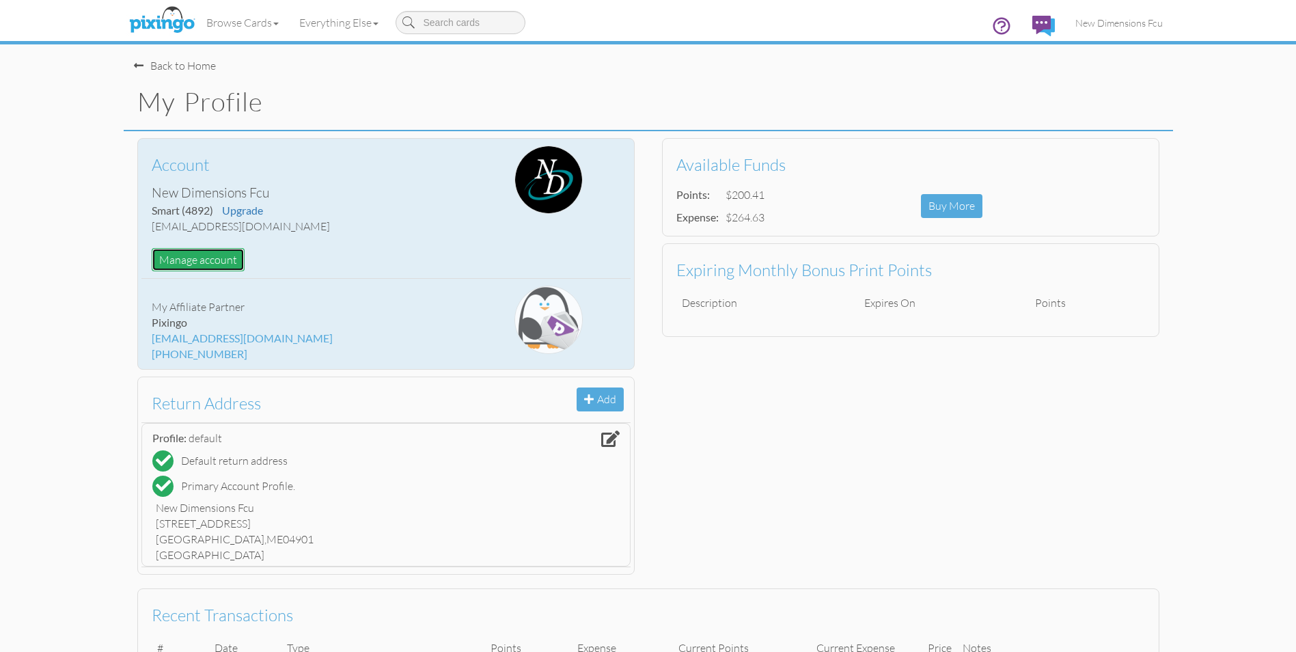
click at [189, 268] on button "Manage account" at bounding box center [198, 260] width 93 height 24
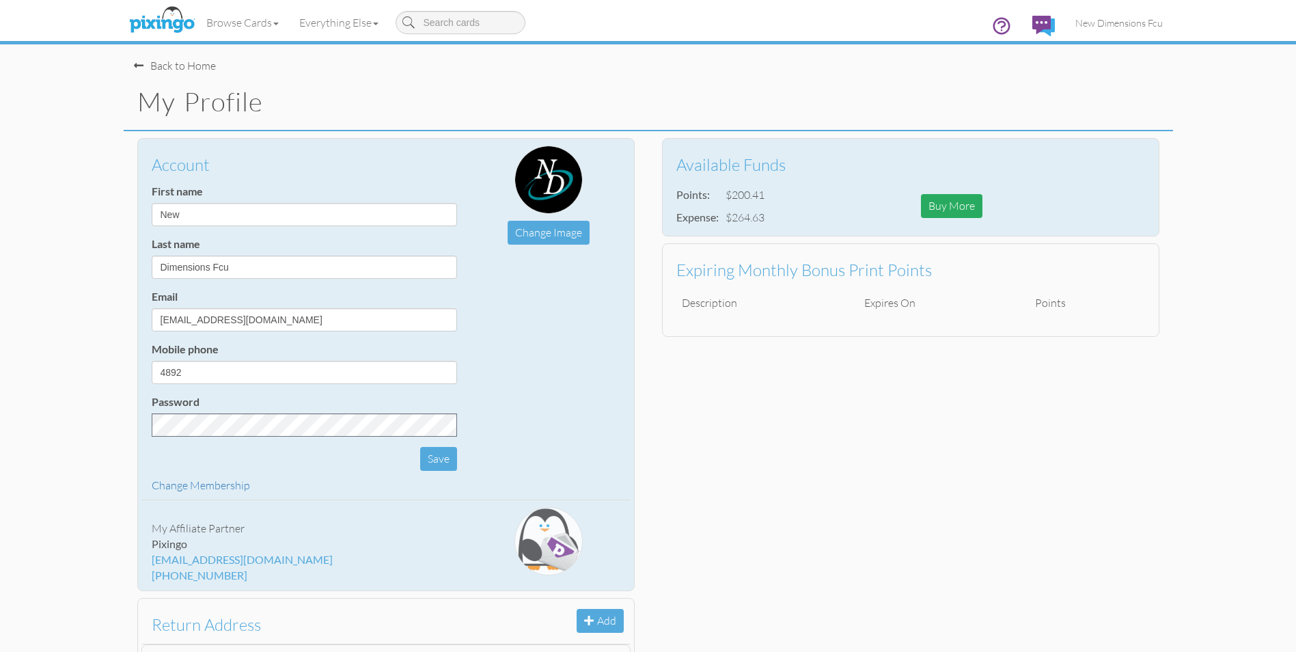
click at [928, 199] on div "Buy More" at bounding box center [951, 206] width 61 height 24
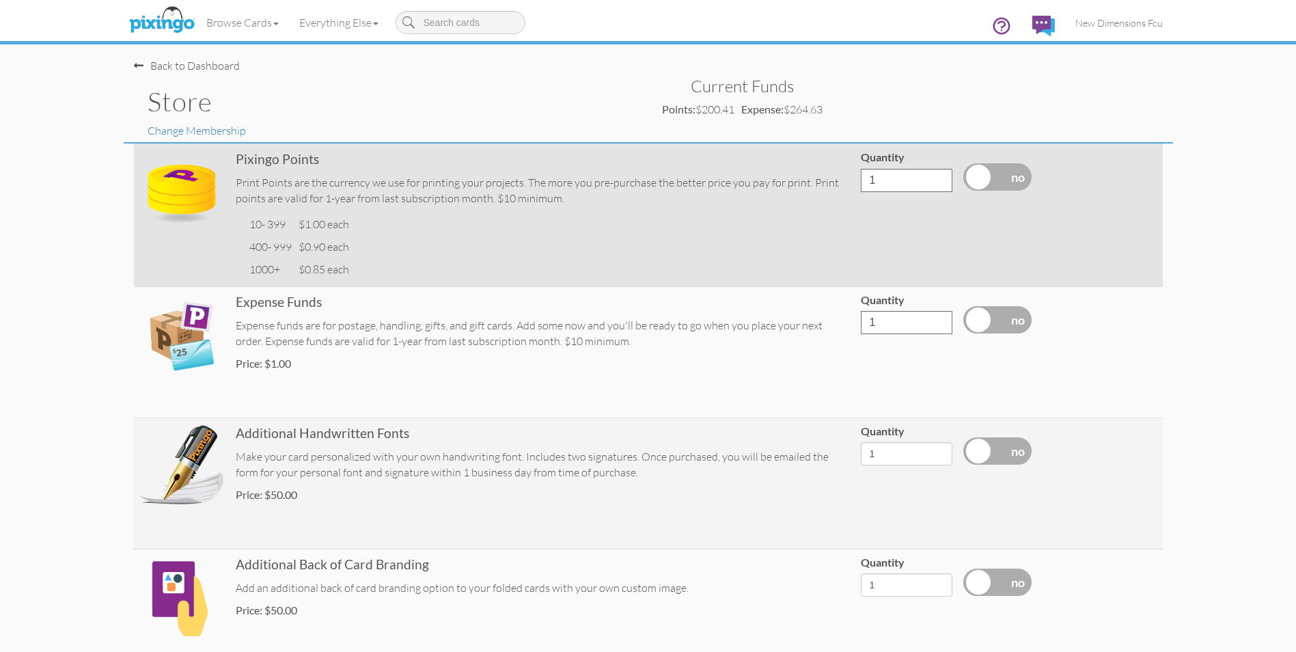
click at [238, 162] on div "Pixingo Points" at bounding box center [543, 159] width 614 height 18
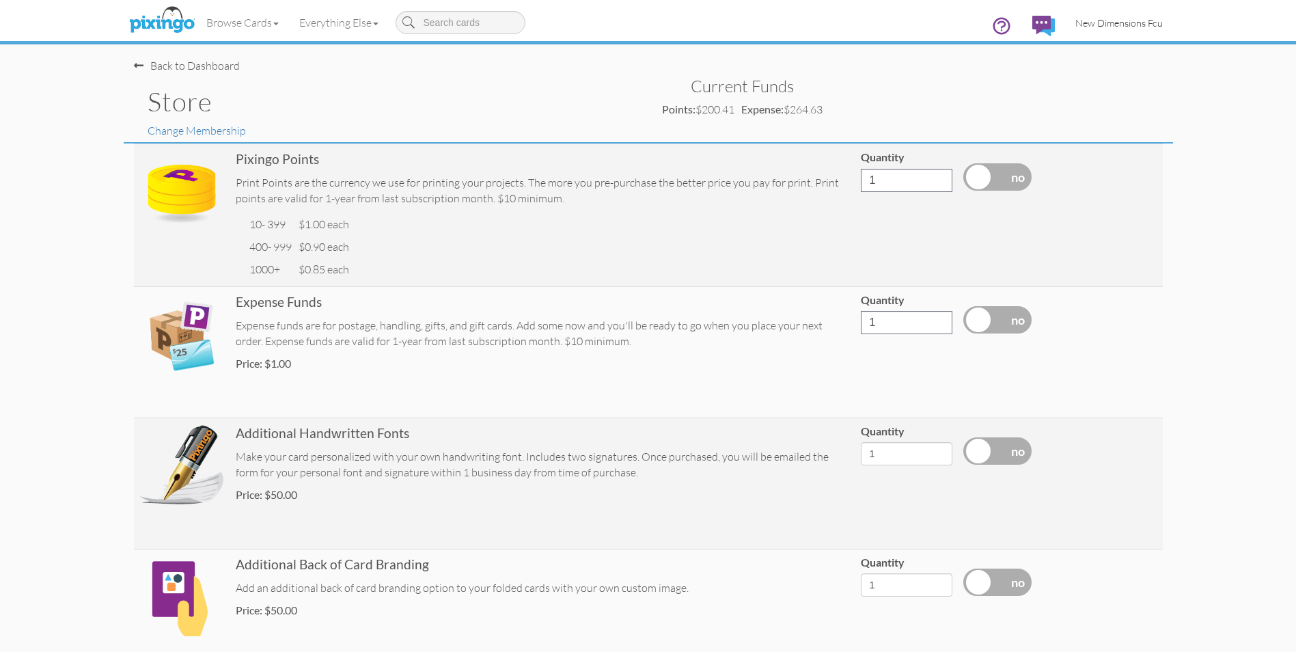
click at [1131, 22] on span "New Dimensions Fcu" at bounding box center [1118, 23] width 87 height 12
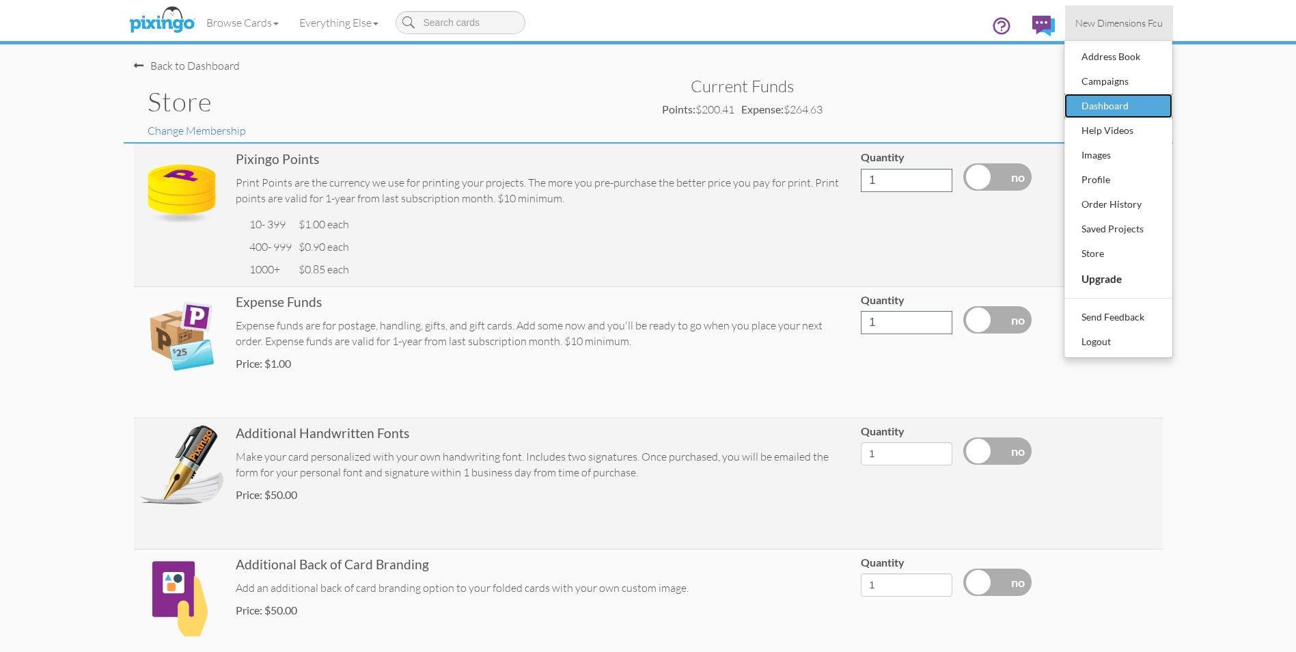
click at [1115, 99] on div "Dashboard" at bounding box center [1118, 106] width 81 height 20
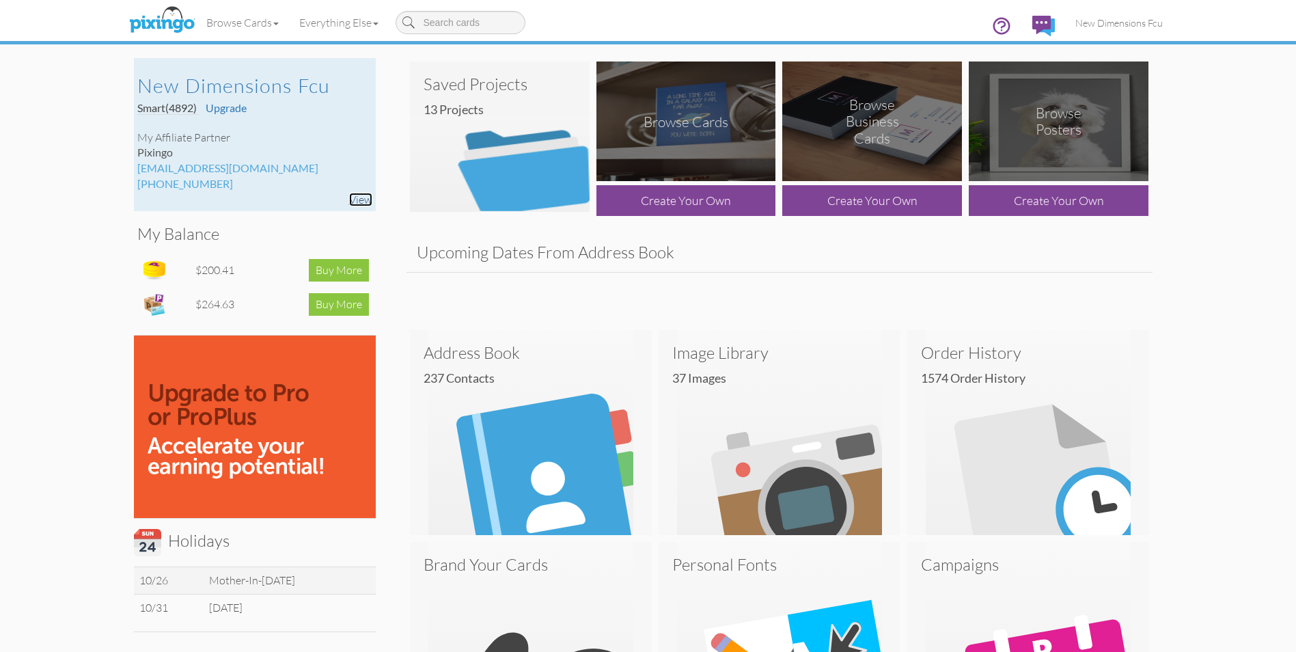
click at [361, 199] on link "View" at bounding box center [360, 200] width 23 height 14
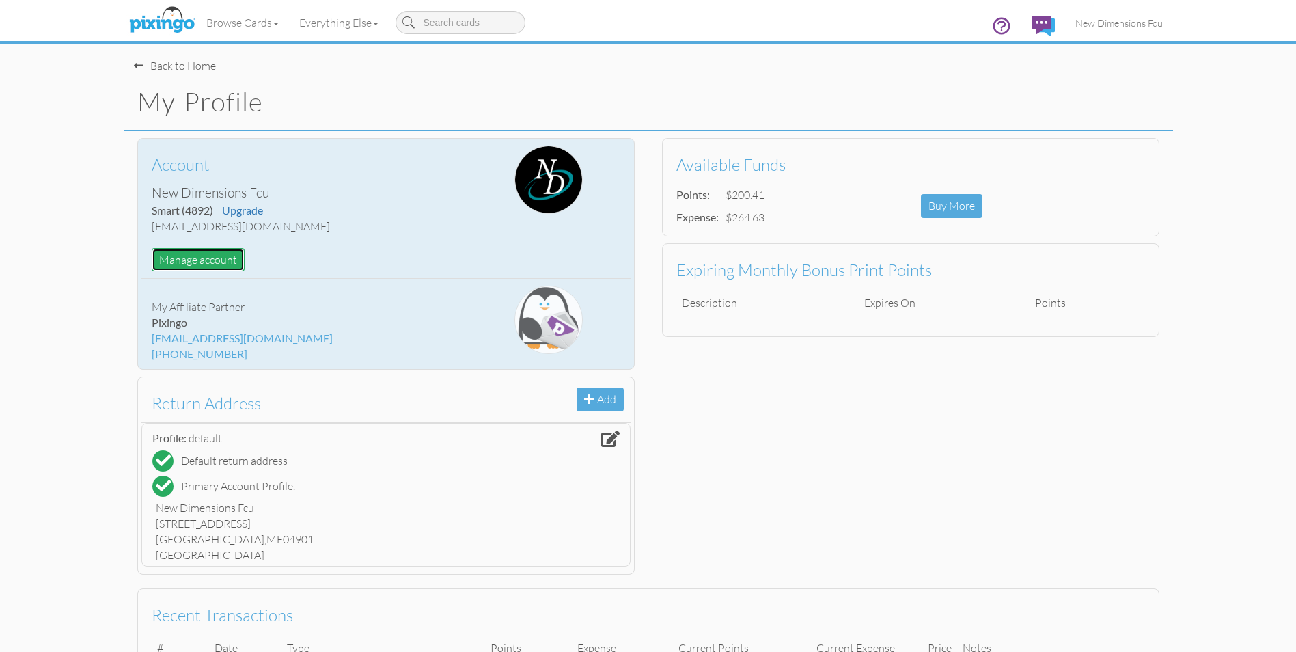
click at [194, 254] on button "Manage account" at bounding box center [198, 260] width 93 height 24
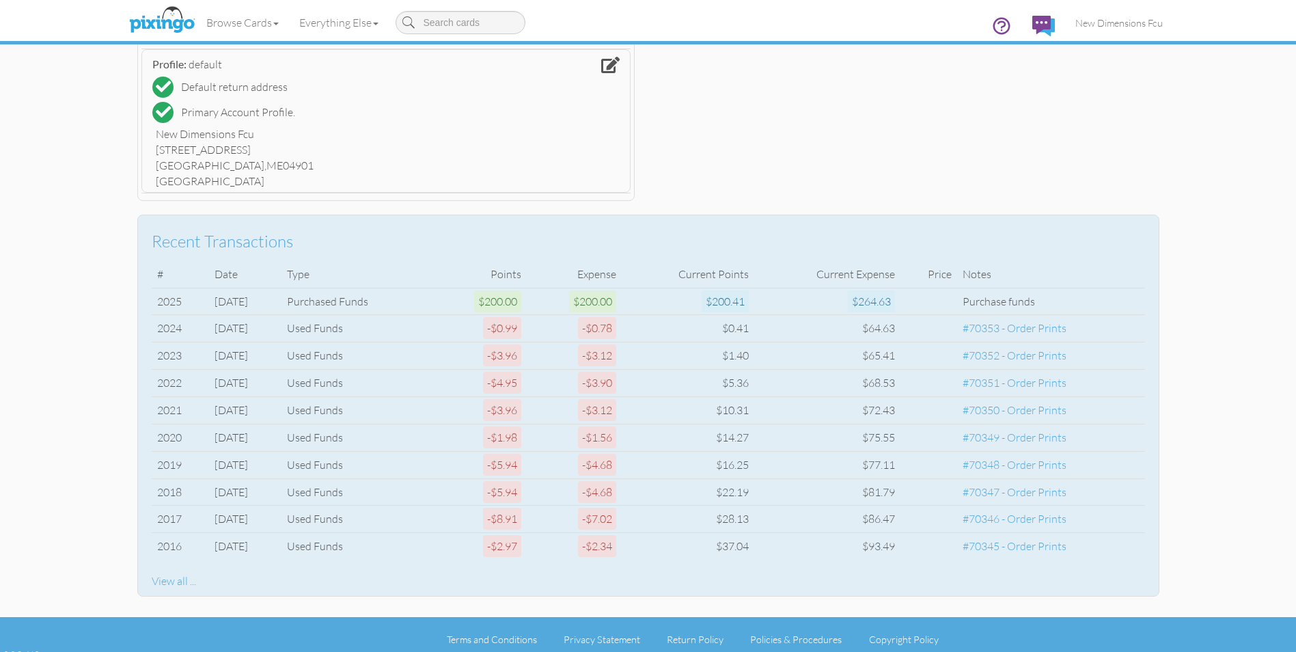
scroll to position [605, 0]
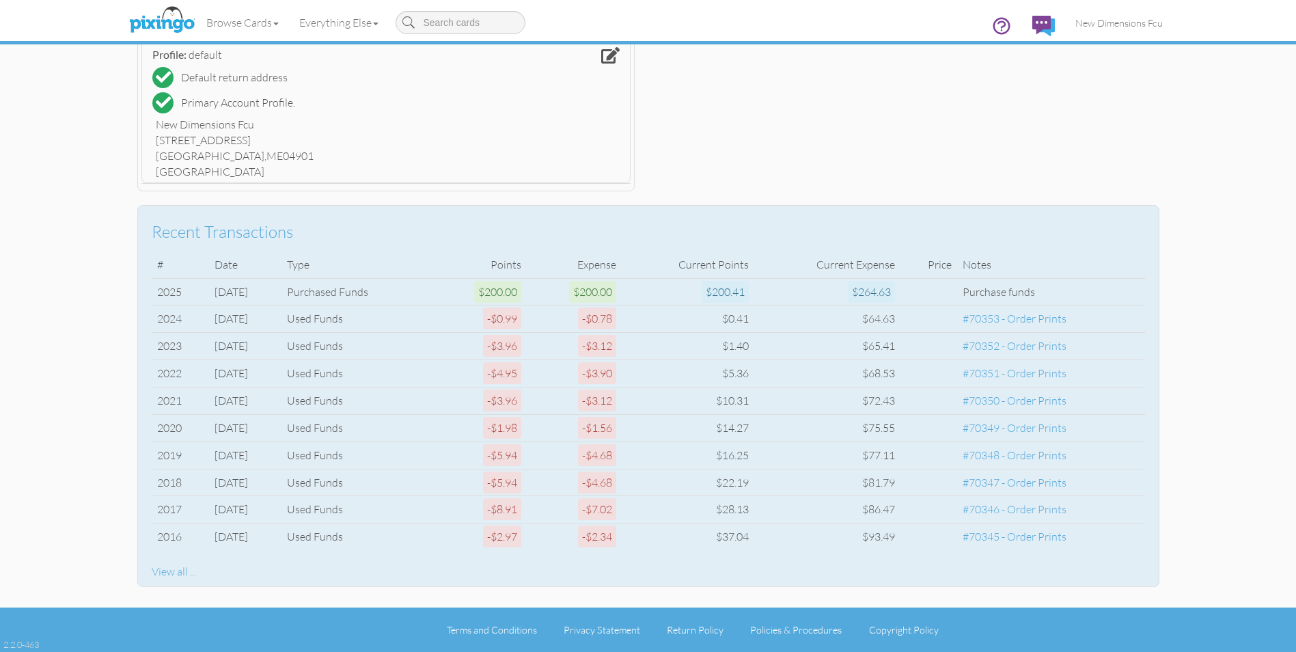
click at [176, 572] on div "View all ..." at bounding box center [648, 572] width 993 height 16
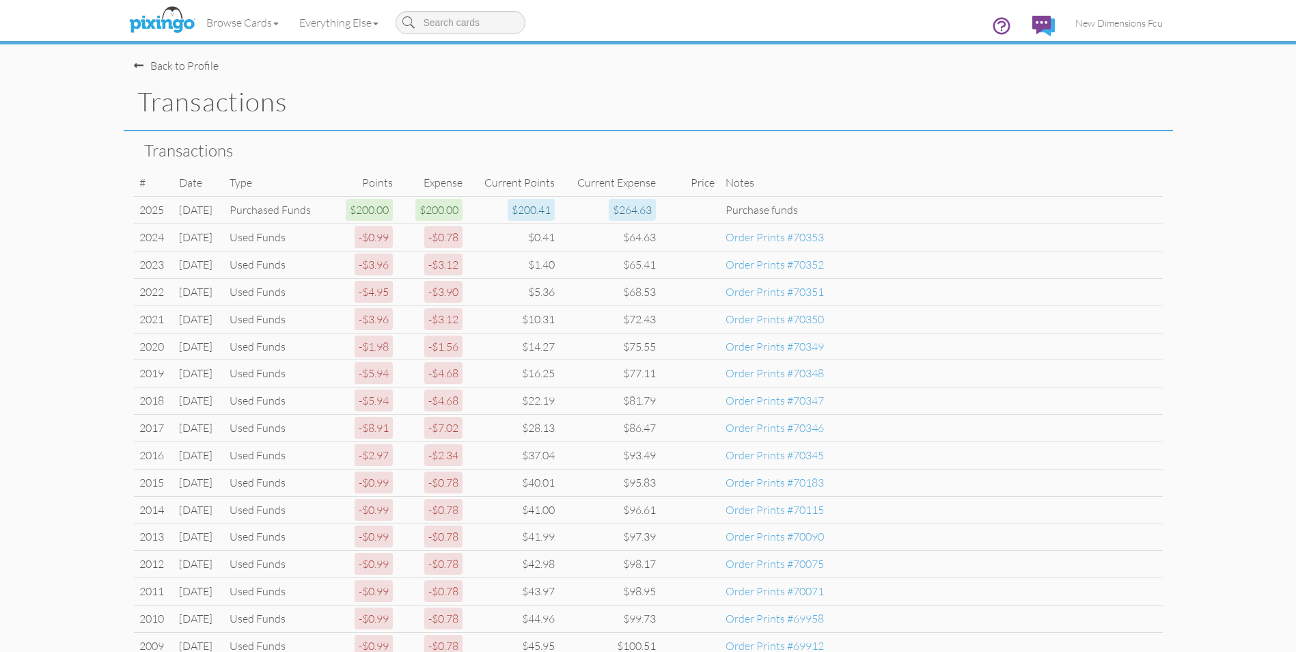
click at [180, 68] on div "Back to Profile" at bounding box center [176, 66] width 85 height 16
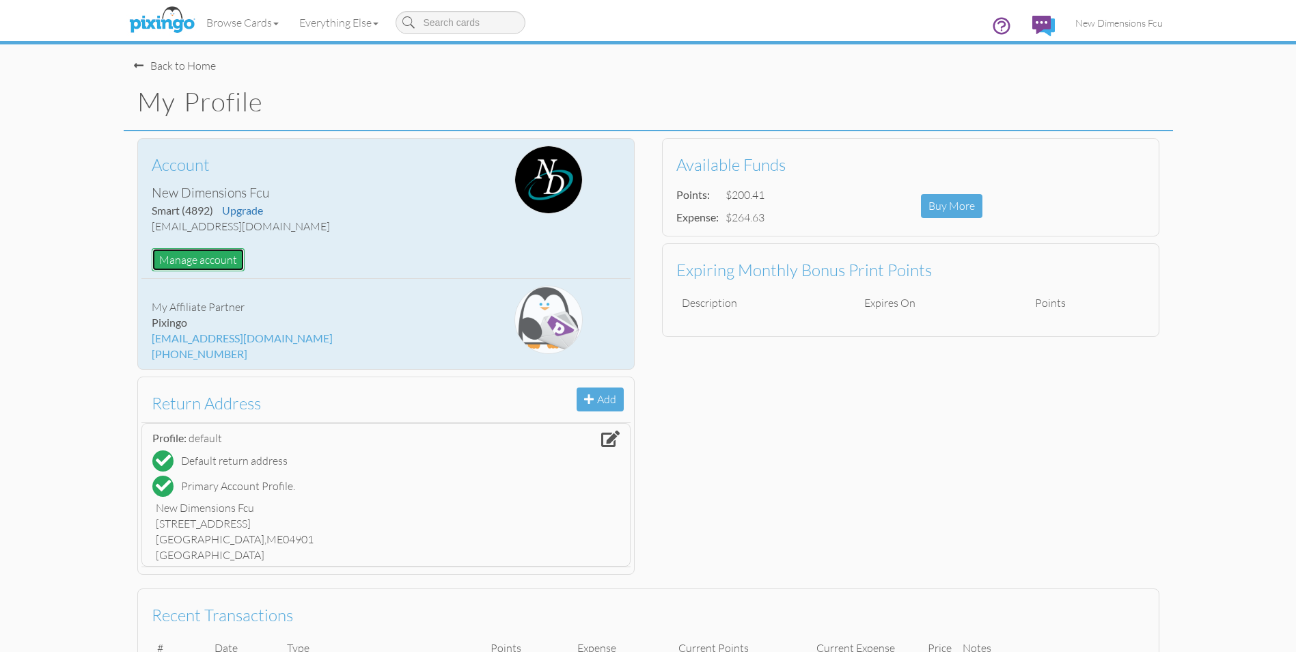
click at [227, 264] on button "Manage account" at bounding box center [198, 260] width 93 height 24
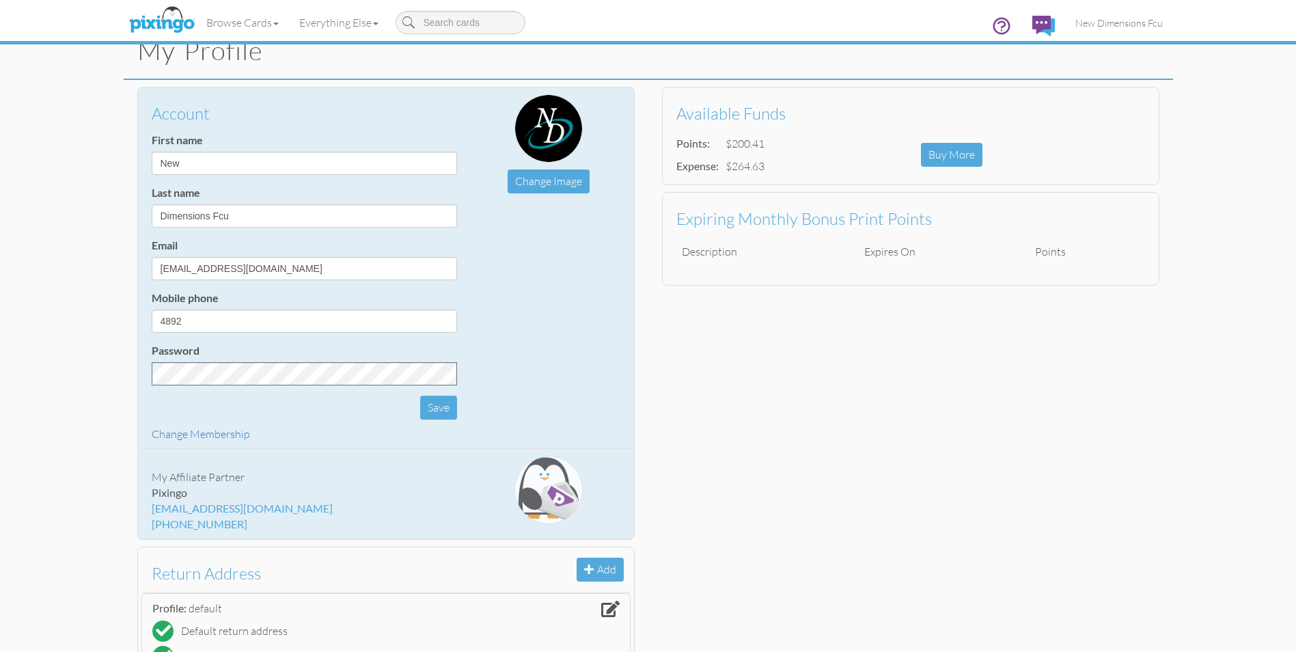
scroll to position [137, 0]
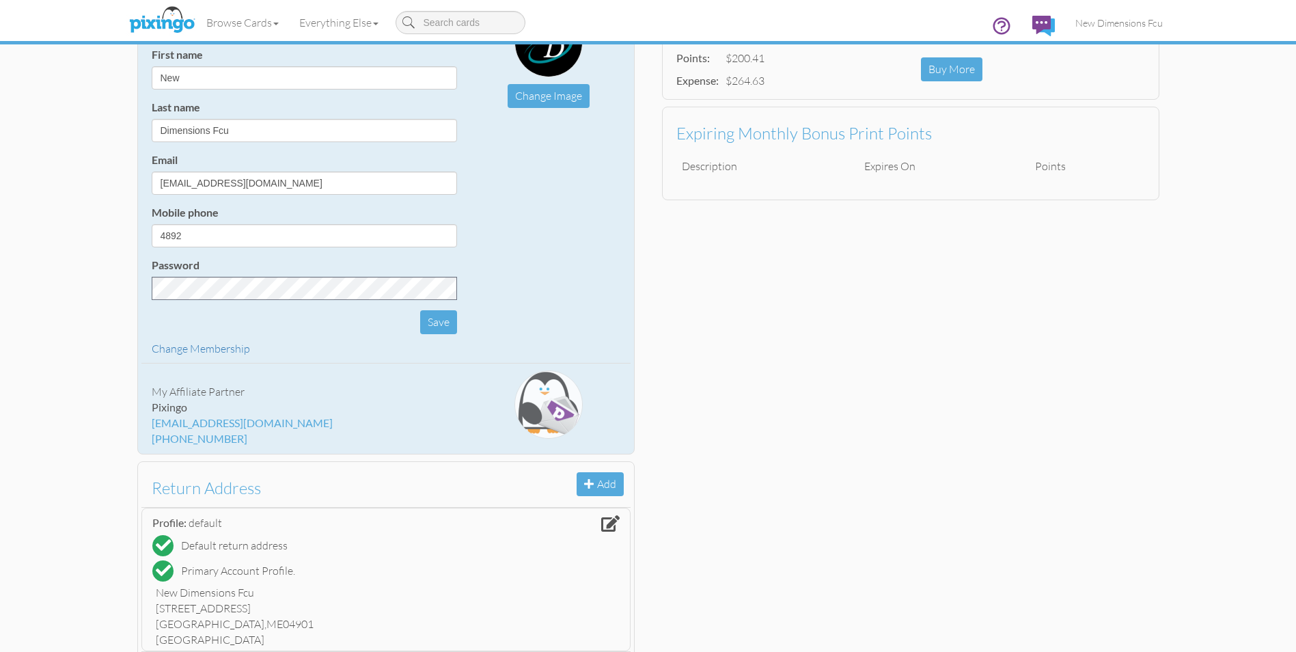
click at [240, 422] on div "[EMAIL_ADDRESS][DOMAIN_NAME]" at bounding box center [304, 423] width 305 height 16
drag, startPoint x: 255, startPoint y: 423, endPoint x: 150, endPoint y: 426, distance: 105.3
click at [150, 426] on div "My Affiliate Partner [GEOGRAPHIC_DATA] [EMAIL_ADDRESS][DOMAIN_NAME] [PHONE_NUMB…" at bounding box center [304, 408] width 326 height 76
drag, startPoint x: 150, startPoint y: 426, endPoint x: 189, endPoint y: 421, distance: 39.9
copy div "[EMAIL_ADDRESS][DOMAIN_NAME]"
